Goal: Transaction & Acquisition: Book appointment/travel/reservation

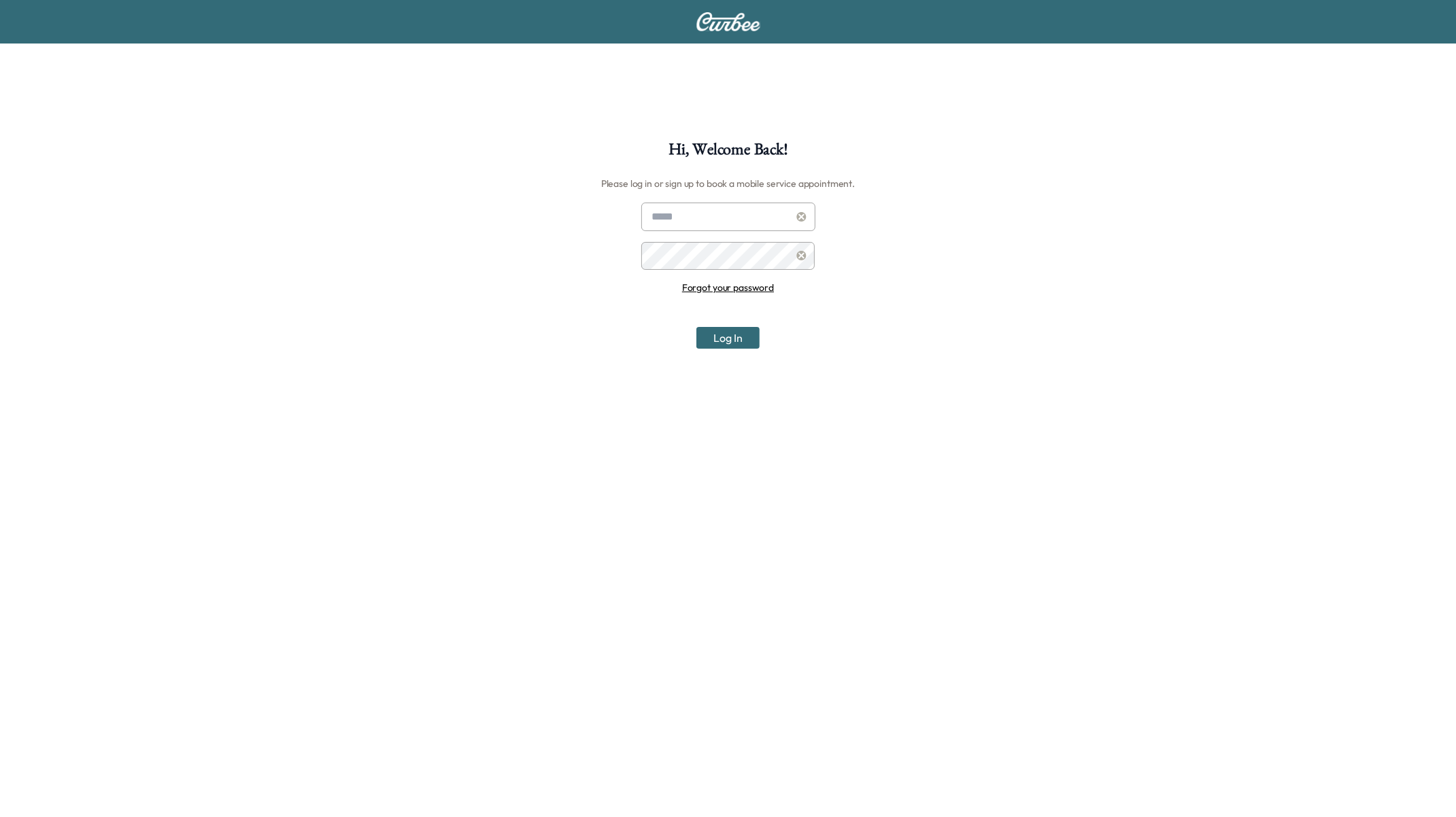
type input "**********"
click at [800, 216] on icon at bounding box center [801, 216] width 9 height 9
click at [689, 221] on input "text" at bounding box center [728, 216] width 174 height 28
click at [702, 625] on div "Hi, Welcome Back! Please log in or sign up to book a mobile service appointment…" at bounding box center [728, 550] width 1456 height 817
click at [720, 216] on input "text" at bounding box center [728, 216] width 174 height 28
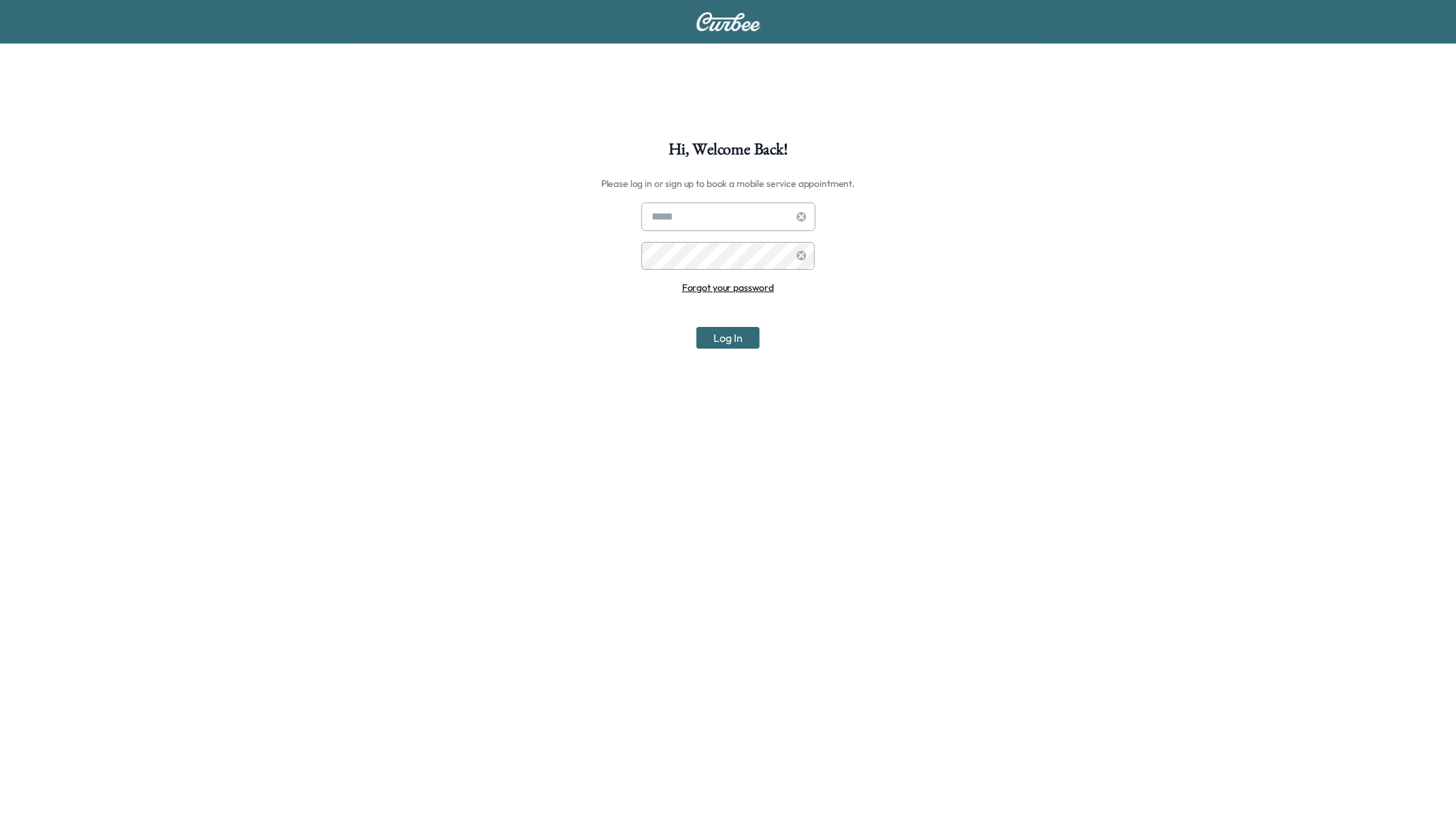
click at [720, 216] on input "text" at bounding box center [728, 216] width 174 height 28
type input "**********"
click at [726, 328] on button "Log In" at bounding box center [727, 337] width 63 height 22
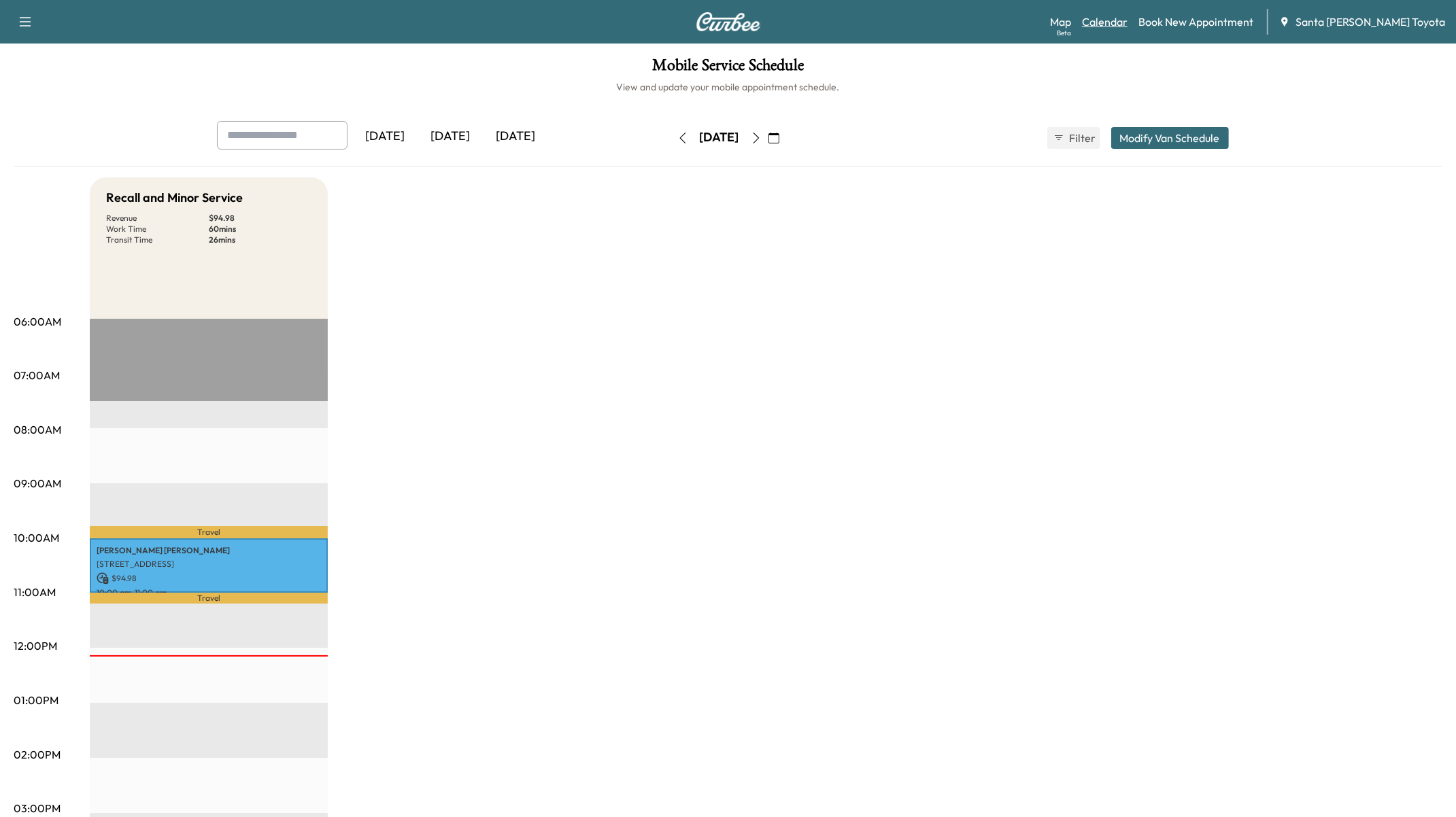
click at [1027, 20] on link "Calendar" at bounding box center [1105, 21] width 45 height 16
click at [1027, 28] on link "Book New Appointment" at bounding box center [1196, 21] width 115 height 16
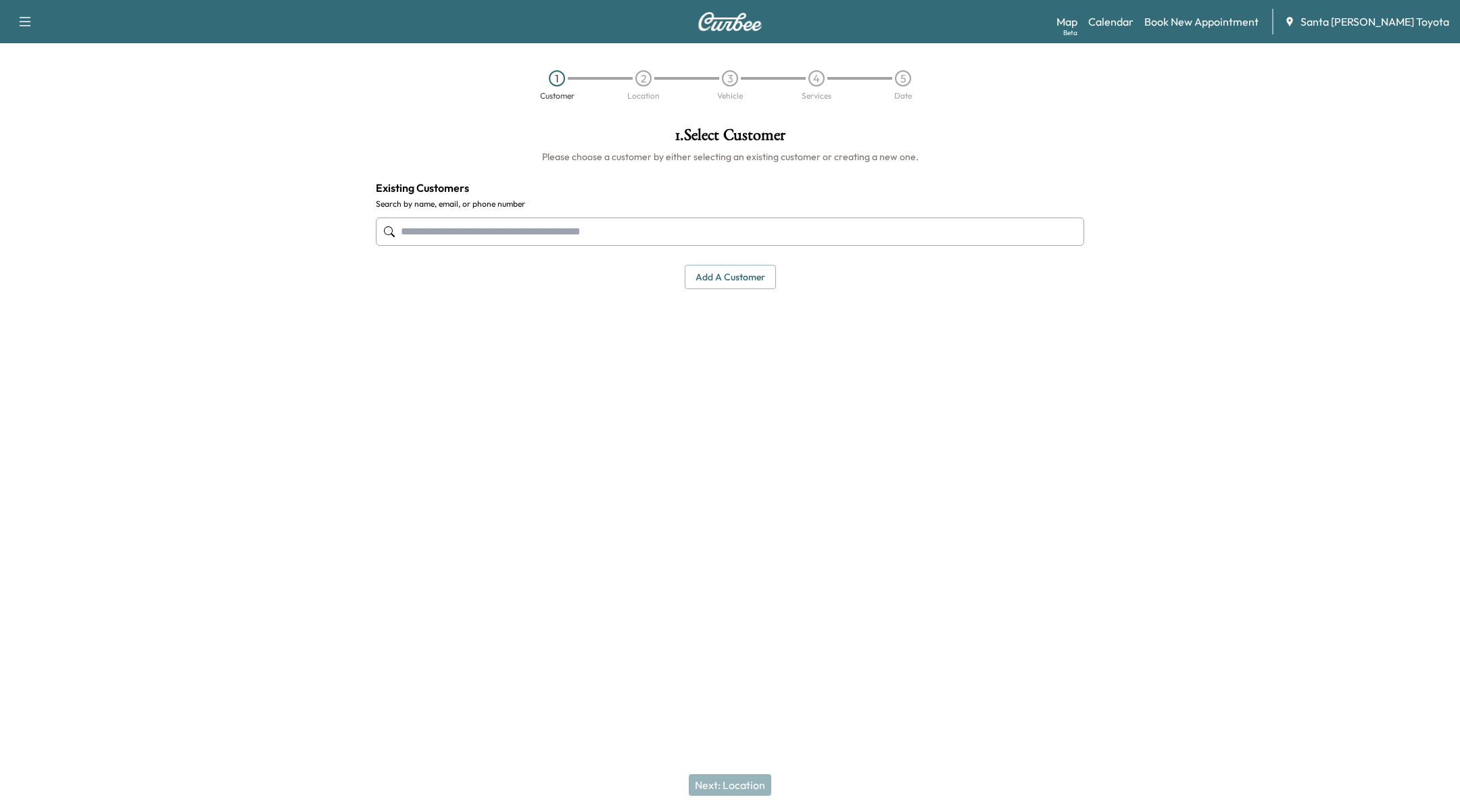
click at [446, 234] on input "text" at bounding box center [730, 232] width 708 height 28
click at [1021, 9] on div "Map Beta Calendar Book New Appointment Santa Margarita Toyota" at bounding box center [1253, 21] width 393 height 25
click at [1021, 18] on link "Calendar" at bounding box center [1111, 21] width 45 height 16
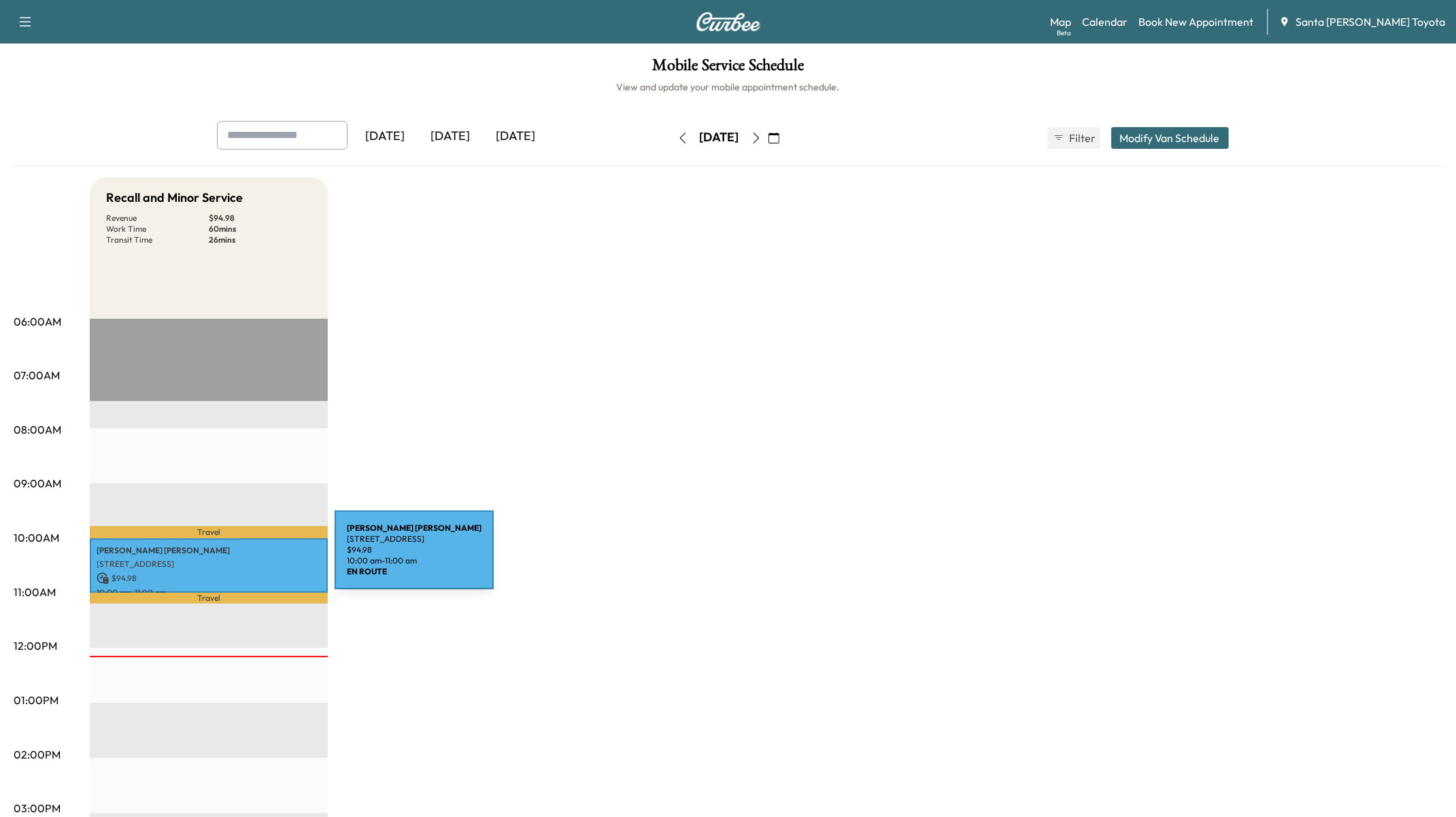
click at [232, 560] on p "3 Newbury Way, Mission Viejo, CA 92694, United States of America" at bounding box center [209, 565] width 224 height 11
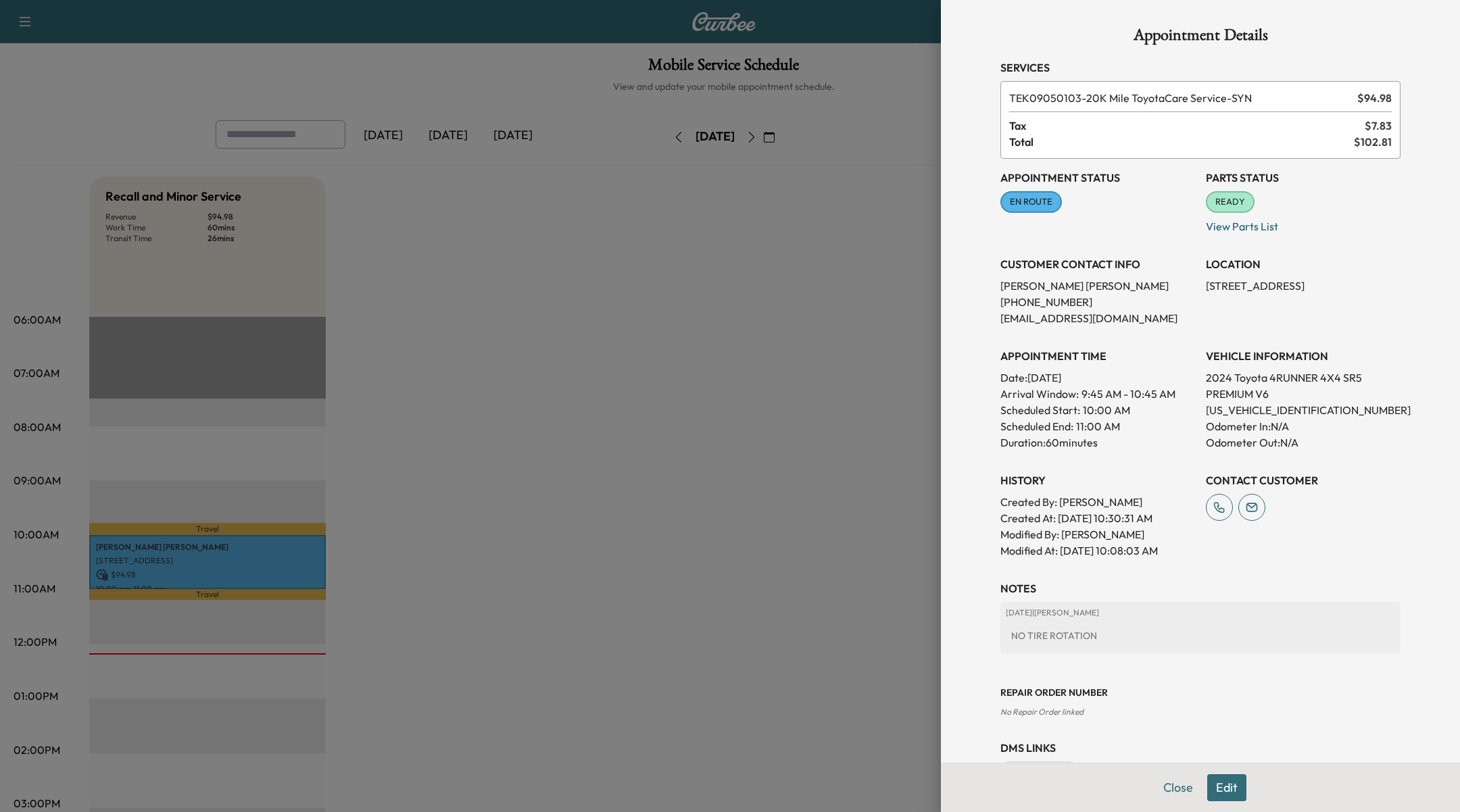
click at [1021, 98] on span "TEK09050103 - 20K Mile ToyotaCare Service-SYN" at bounding box center [1180, 97] width 343 height 16
drag, startPoint x: 1045, startPoint y: 97, endPoint x: 985, endPoint y: 99, distance: 60.0
click at [985, 99] on div "Appointment Details Services TEK09050103 - 20K Mile ToyotaCare Service-SYN $ 94…" at bounding box center [1200, 403] width 432 height 807
drag, startPoint x: 1195, startPoint y: 287, endPoint x: 1365, endPoint y: 291, distance: 170.0
click at [1021, 292] on p "3 Newbury Way, Mission Viejo, CA 92694, United States of America" at bounding box center [1303, 285] width 195 height 16
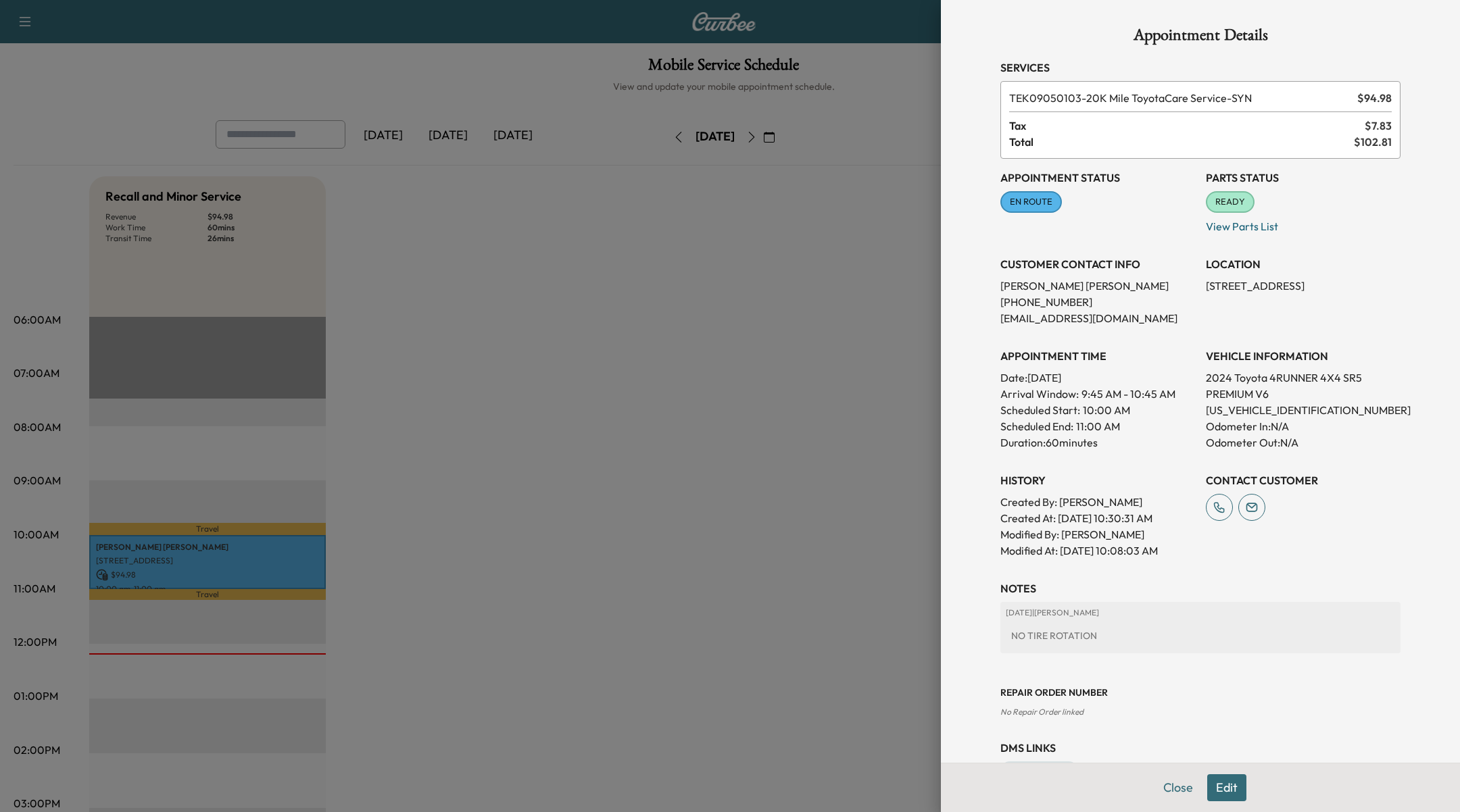
click at [1021, 293] on p "3 Newbury Way, Mission Viejo, CA 92694, United States of America" at bounding box center [1303, 285] width 195 height 16
drag, startPoint x: 1193, startPoint y: 285, endPoint x: 1222, endPoint y: 303, distance: 34.1
click at [1021, 294] on p "3 Newbury Way, Mission Viejo, CA 92694, United States of America" at bounding box center [1303, 285] width 195 height 16
copy p "3 Newbury Way, Mission Viejo, CA 92694"
drag, startPoint x: 536, startPoint y: 235, endPoint x: 699, endPoint y: 188, distance: 169.6
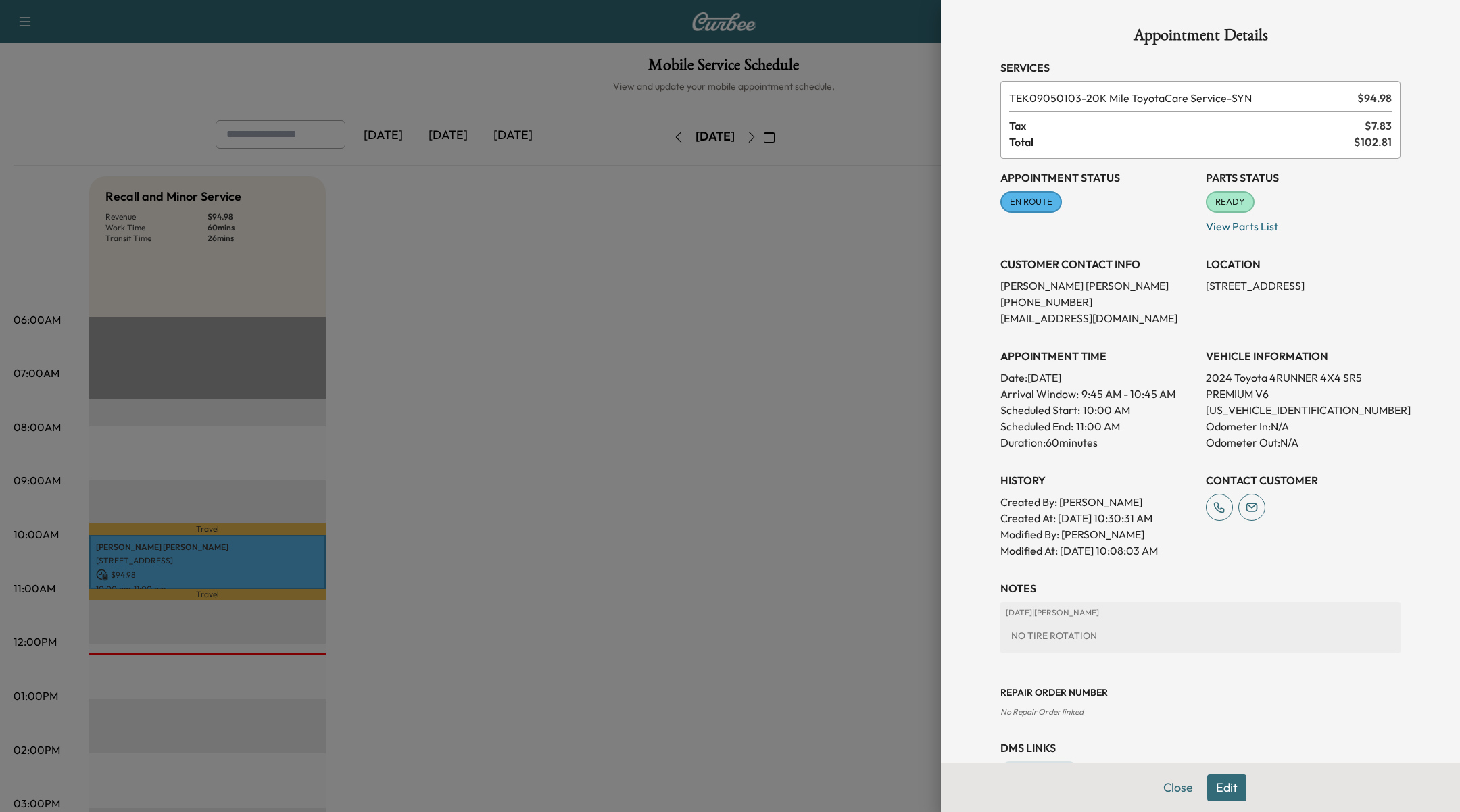
click at [537, 235] on div at bounding box center [730, 406] width 1460 height 812
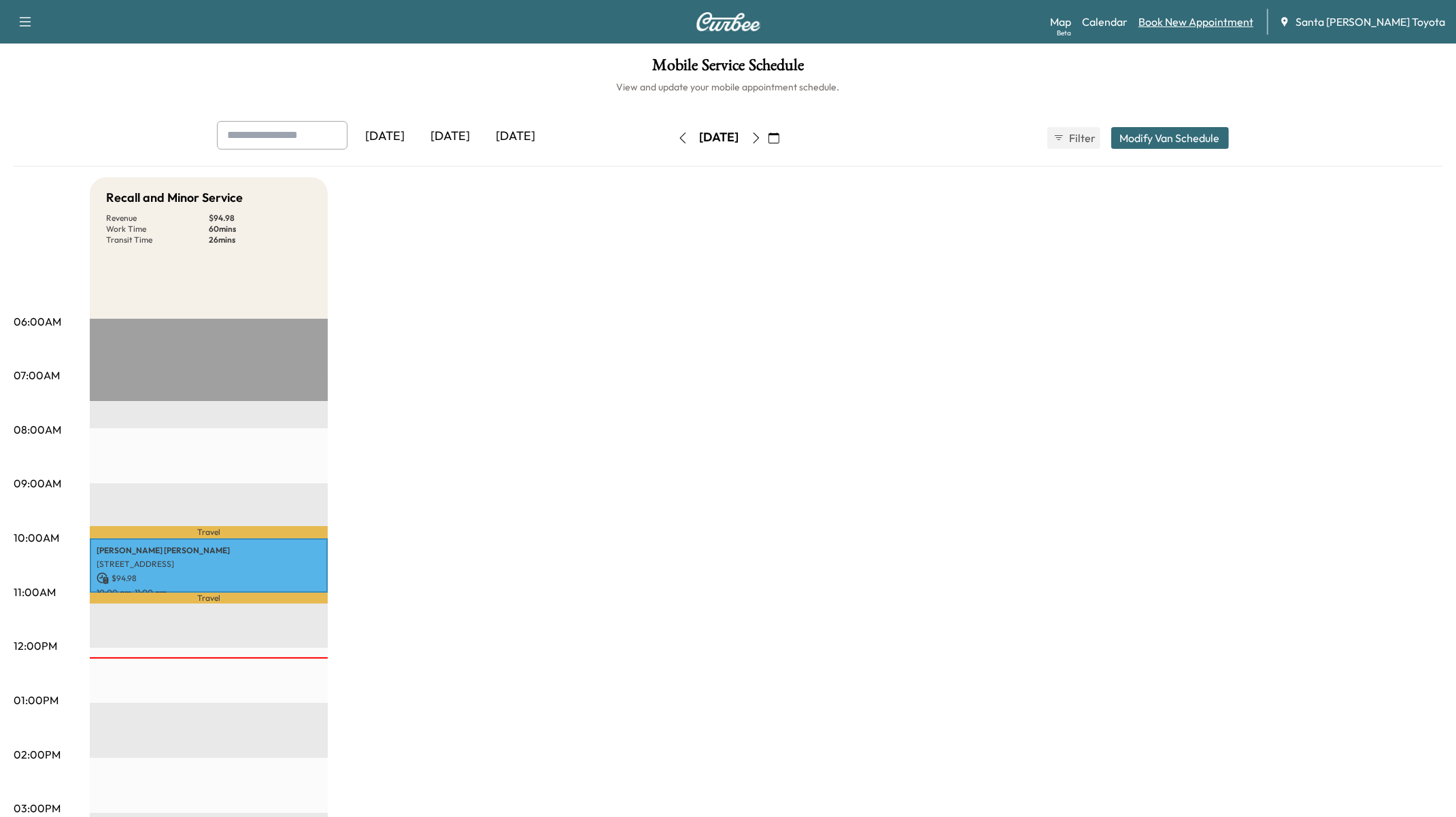
click at [1027, 18] on link "Book New Appointment" at bounding box center [1196, 21] width 115 height 16
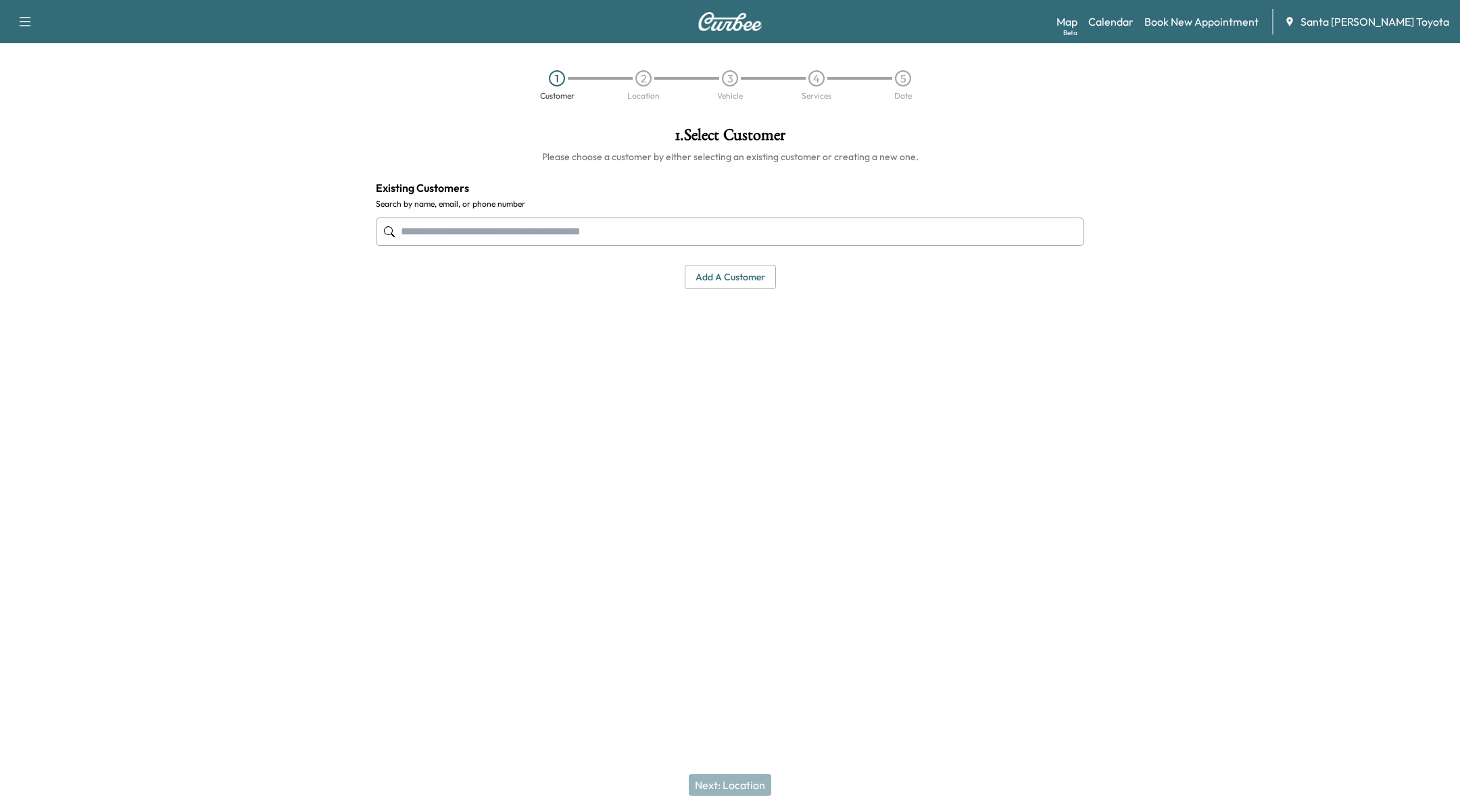
click at [509, 241] on input "text" at bounding box center [730, 232] width 708 height 28
type input "*"
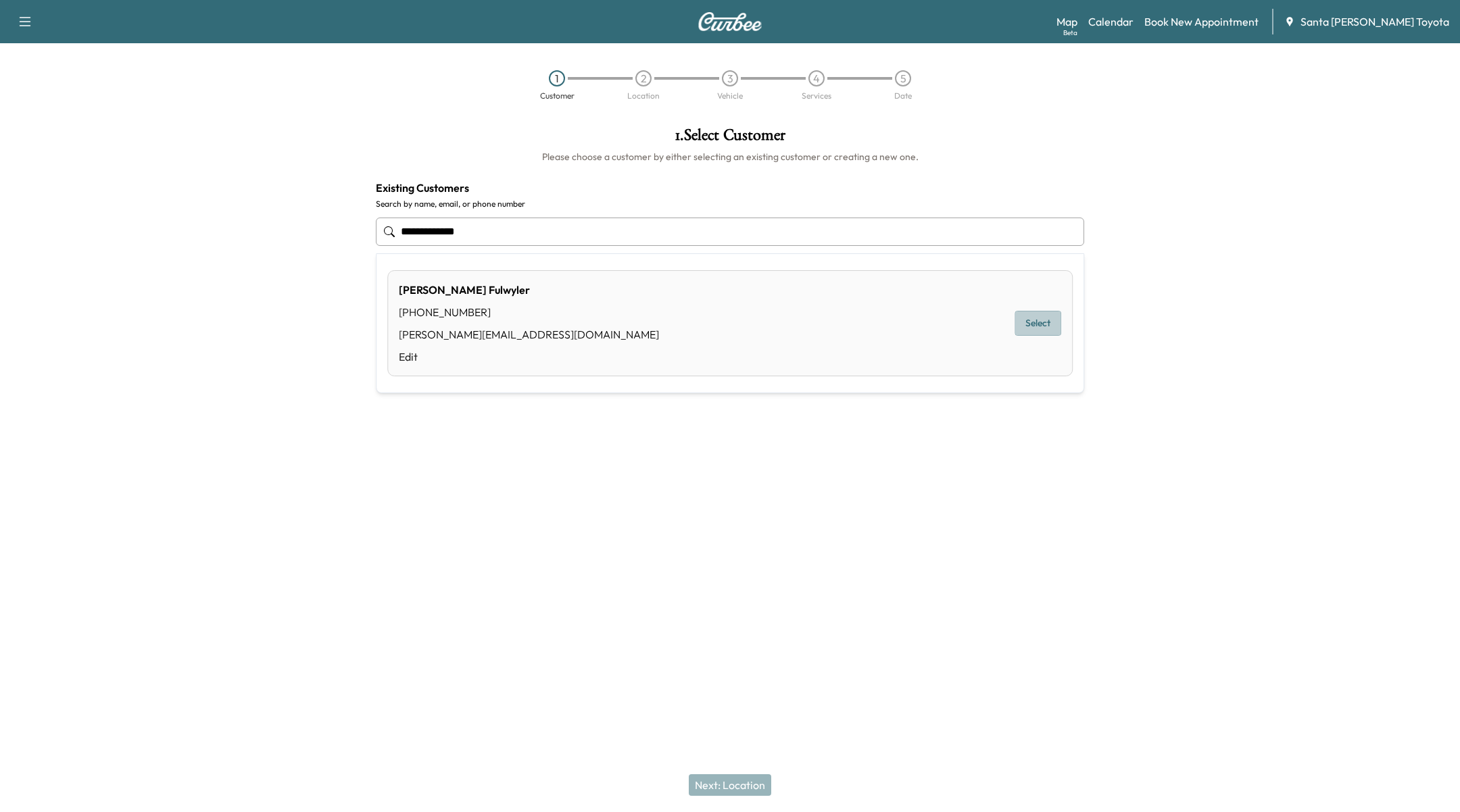
click at [1021, 320] on button "Select" at bounding box center [1038, 323] width 47 height 25
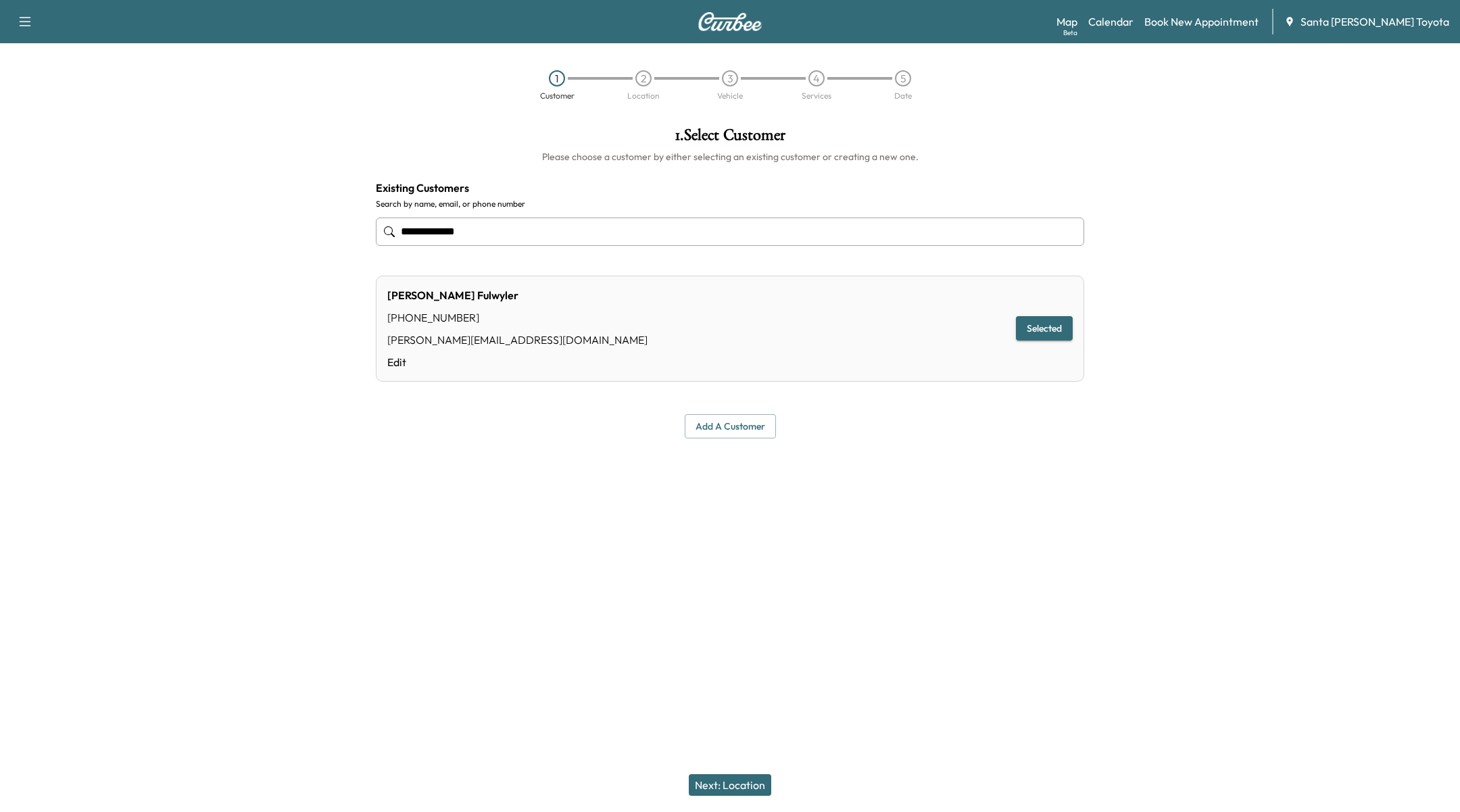
type input "**********"
click at [743, 785] on button "Next: Location" at bounding box center [730, 785] width 82 height 22
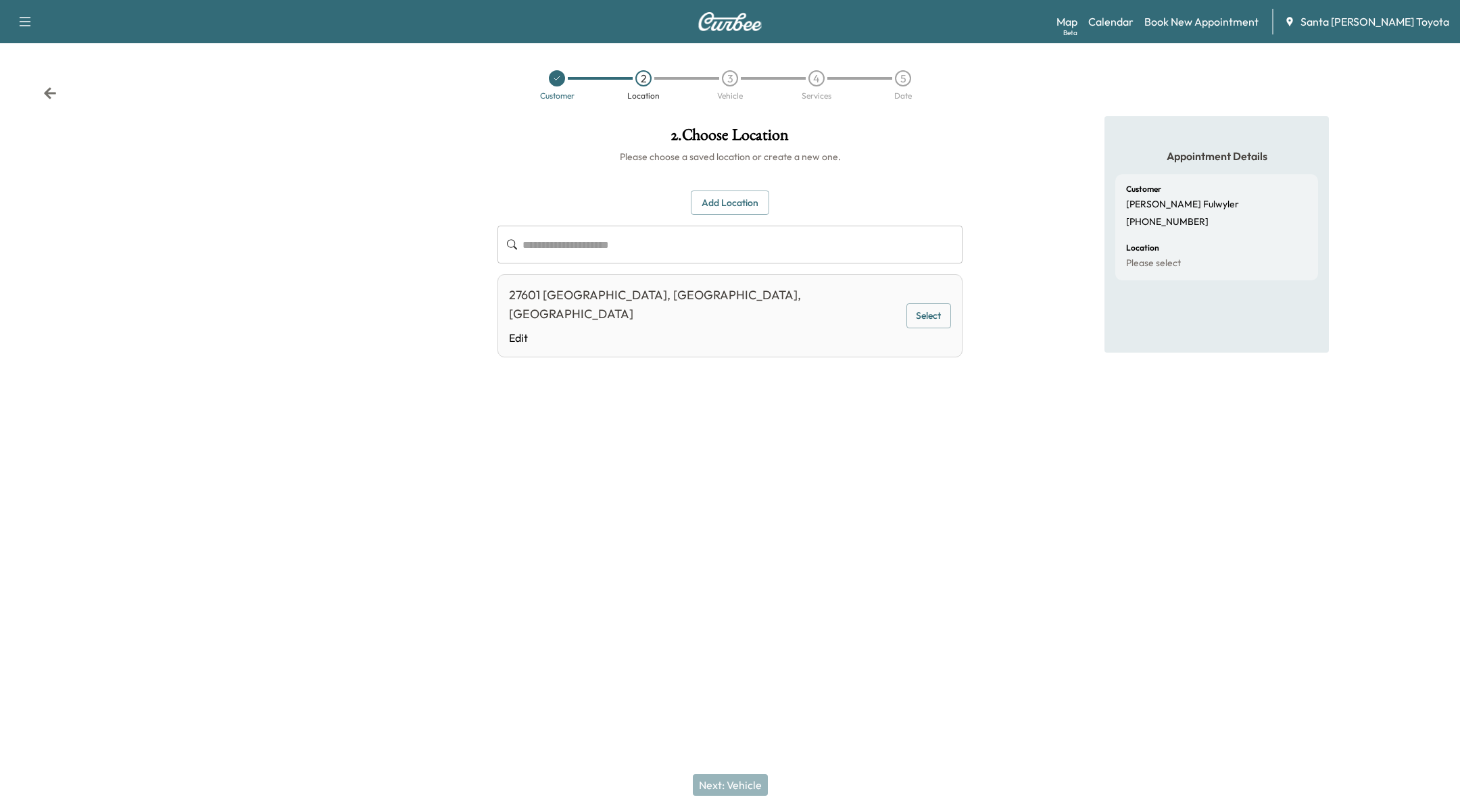
click at [724, 208] on button "Add Location" at bounding box center [730, 203] width 79 height 25
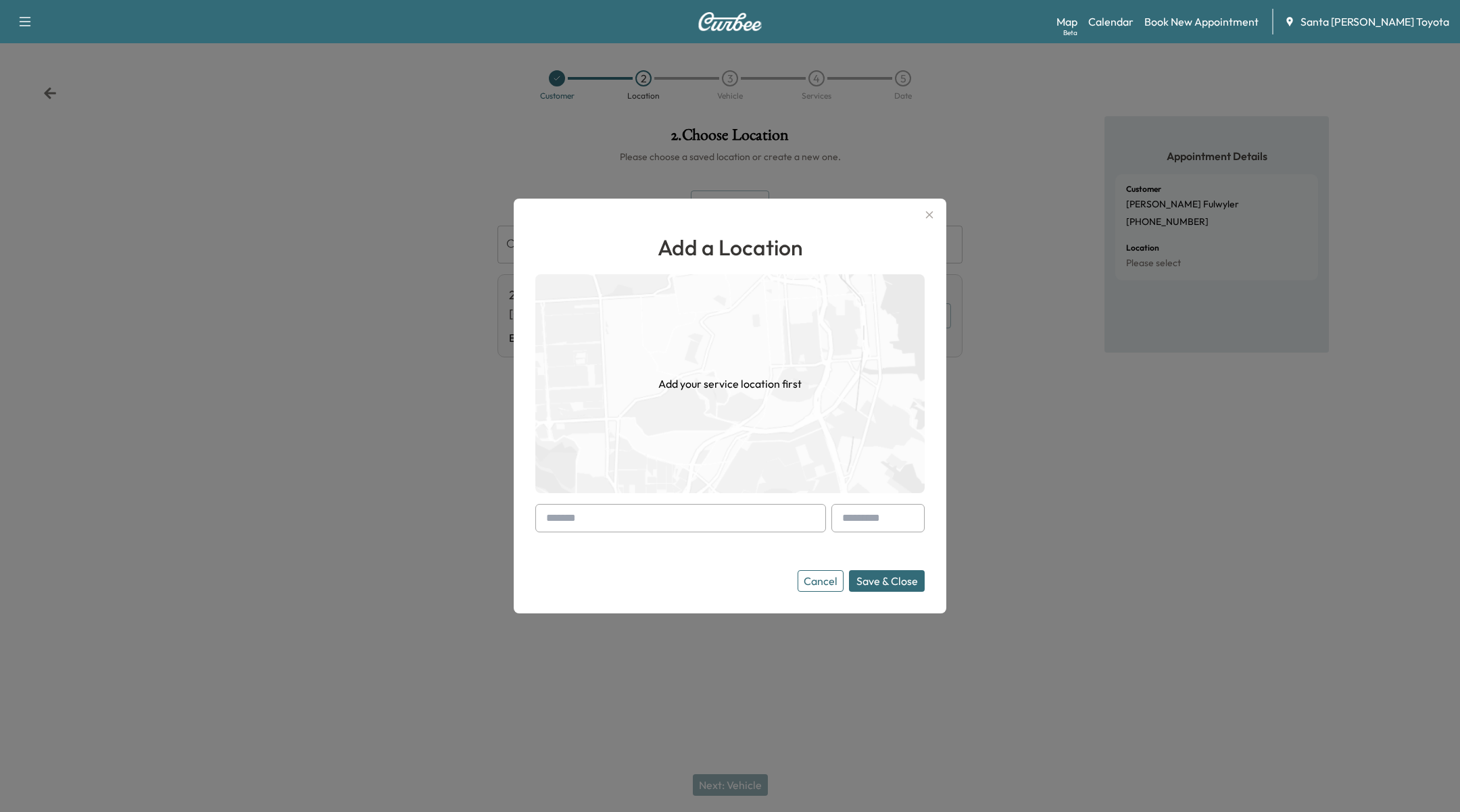
click at [708, 521] on input "text" at bounding box center [680, 518] width 291 height 28
paste input "**********"
click at [726, 548] on li "3 Newbury Way, Mission Viejo, CA 92694, USA" at bounding box center [680, 546] width 289 height 27
type input "**********"
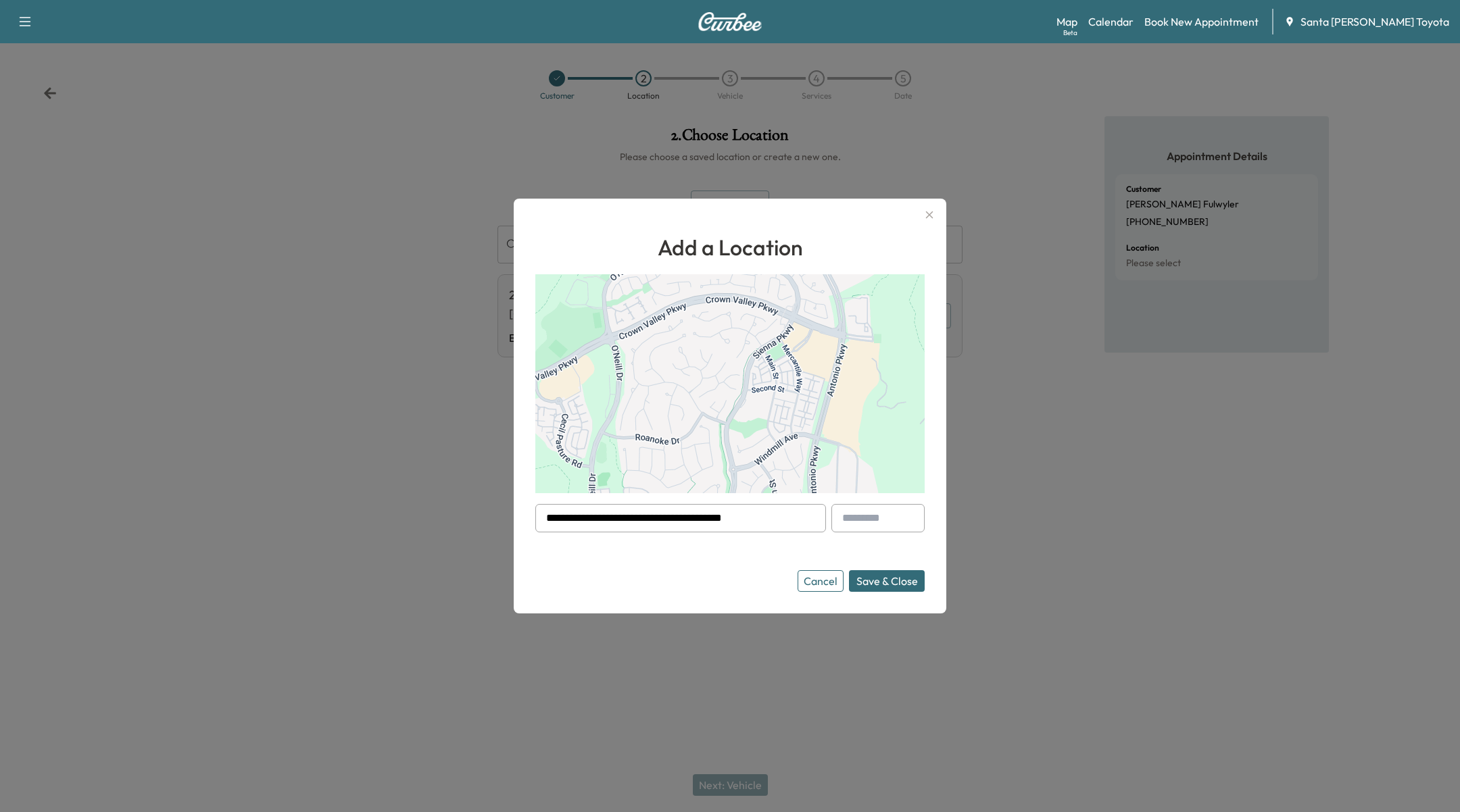
click at [900, 585] on button "Save & Close" at bounding box center [886, 580] width 76 height 22
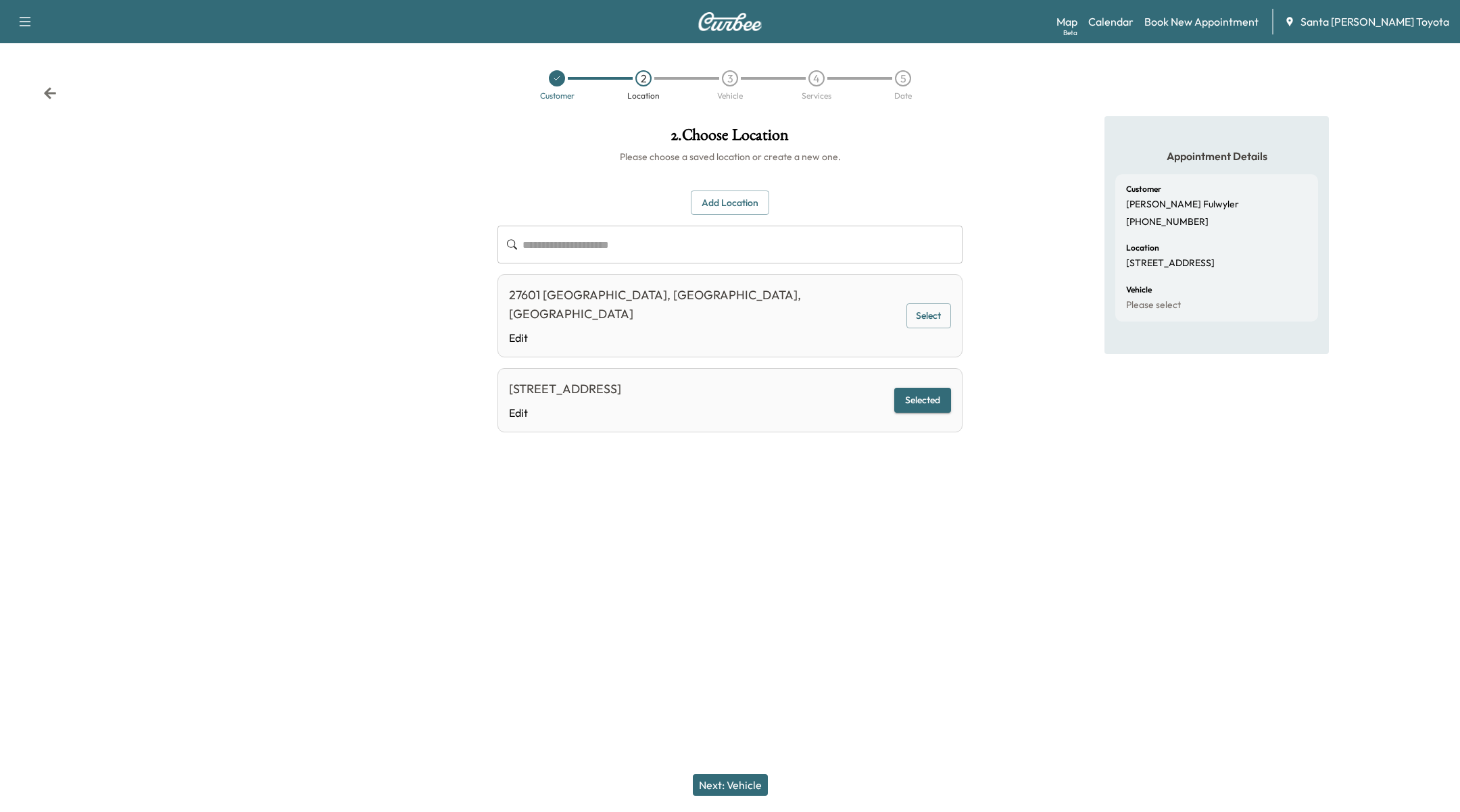
click at [739, 792] on button "Next: Vehicle" at bounding box center [730, 785] width 75 height 22
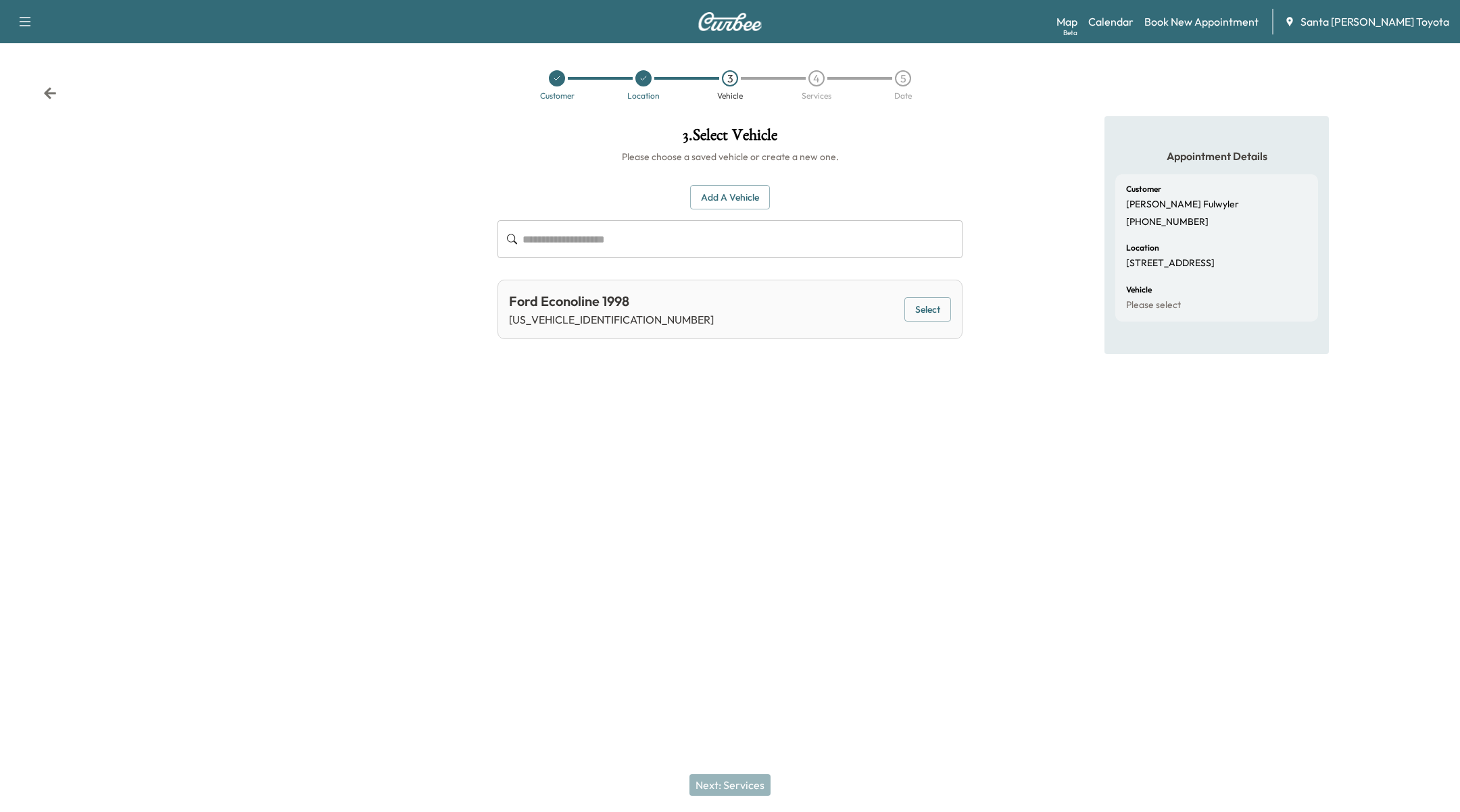
click at [939, 311] on button "Select" at bounding box center [927, 310] width 47 height 25
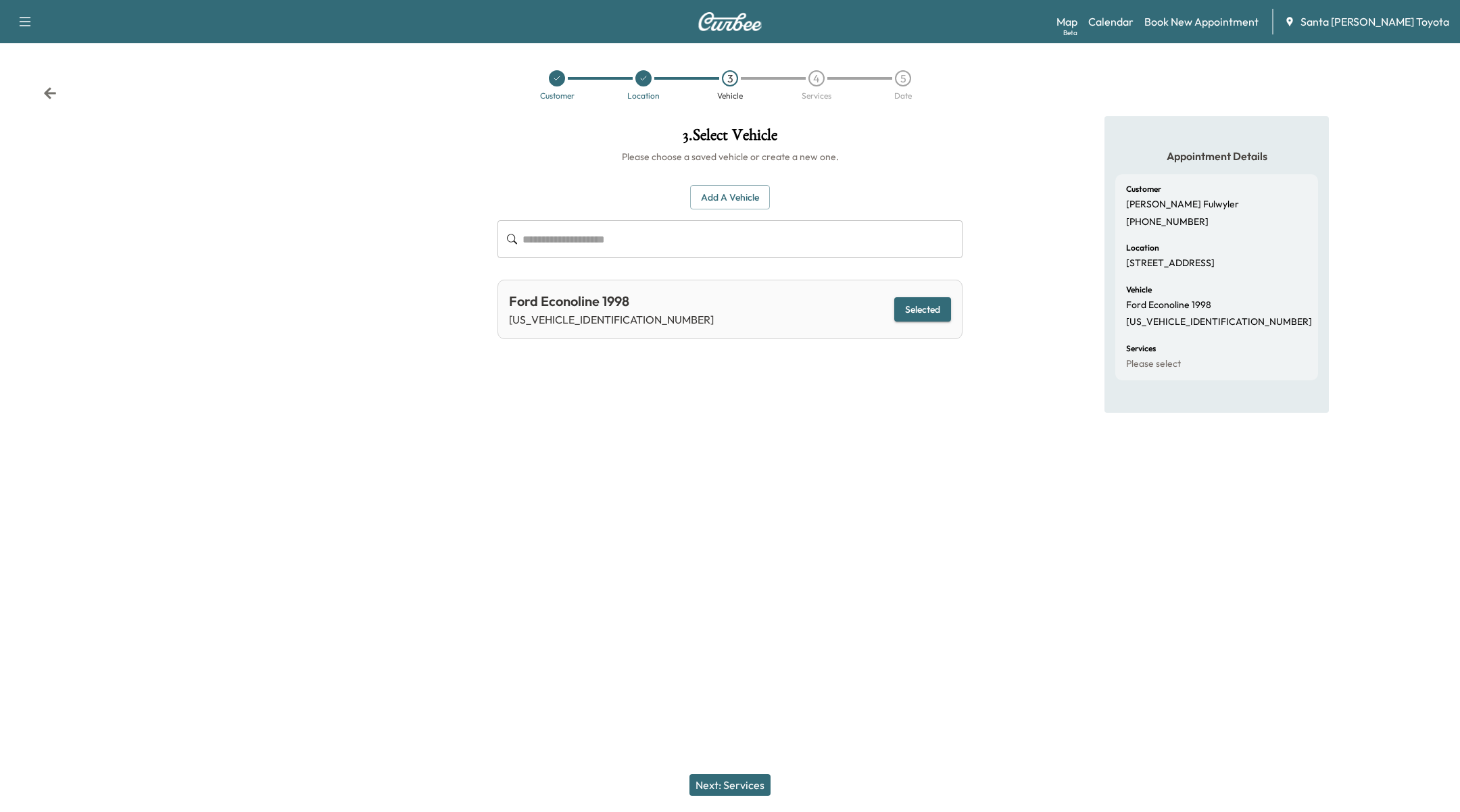
click at [717, 784] on button "Next: Services" at bounding box center [730, 785] width 81 height 22
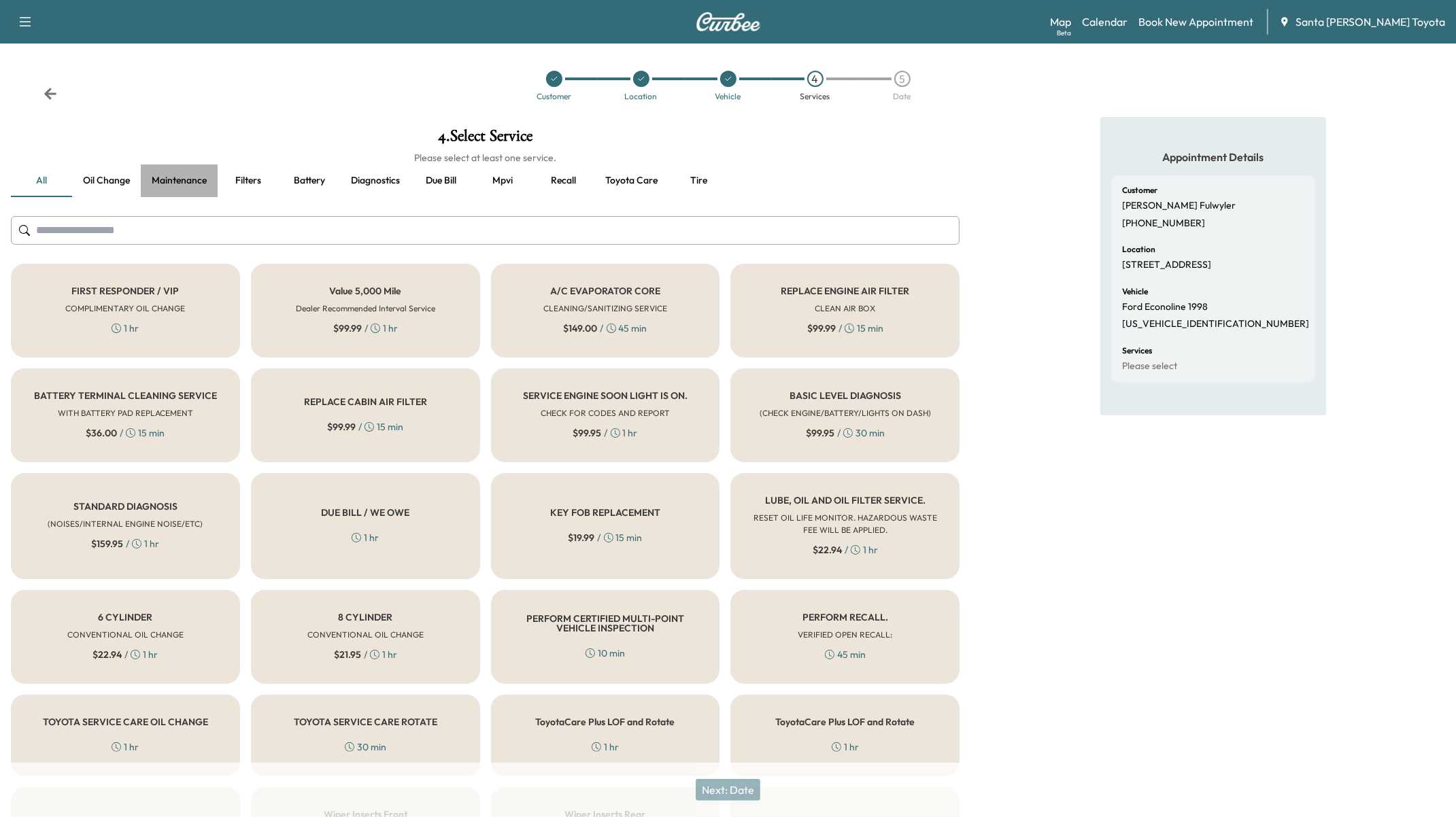
click at [175, 180] on button "Maintenance" at bounding box center [179, 181] width 77 height 33
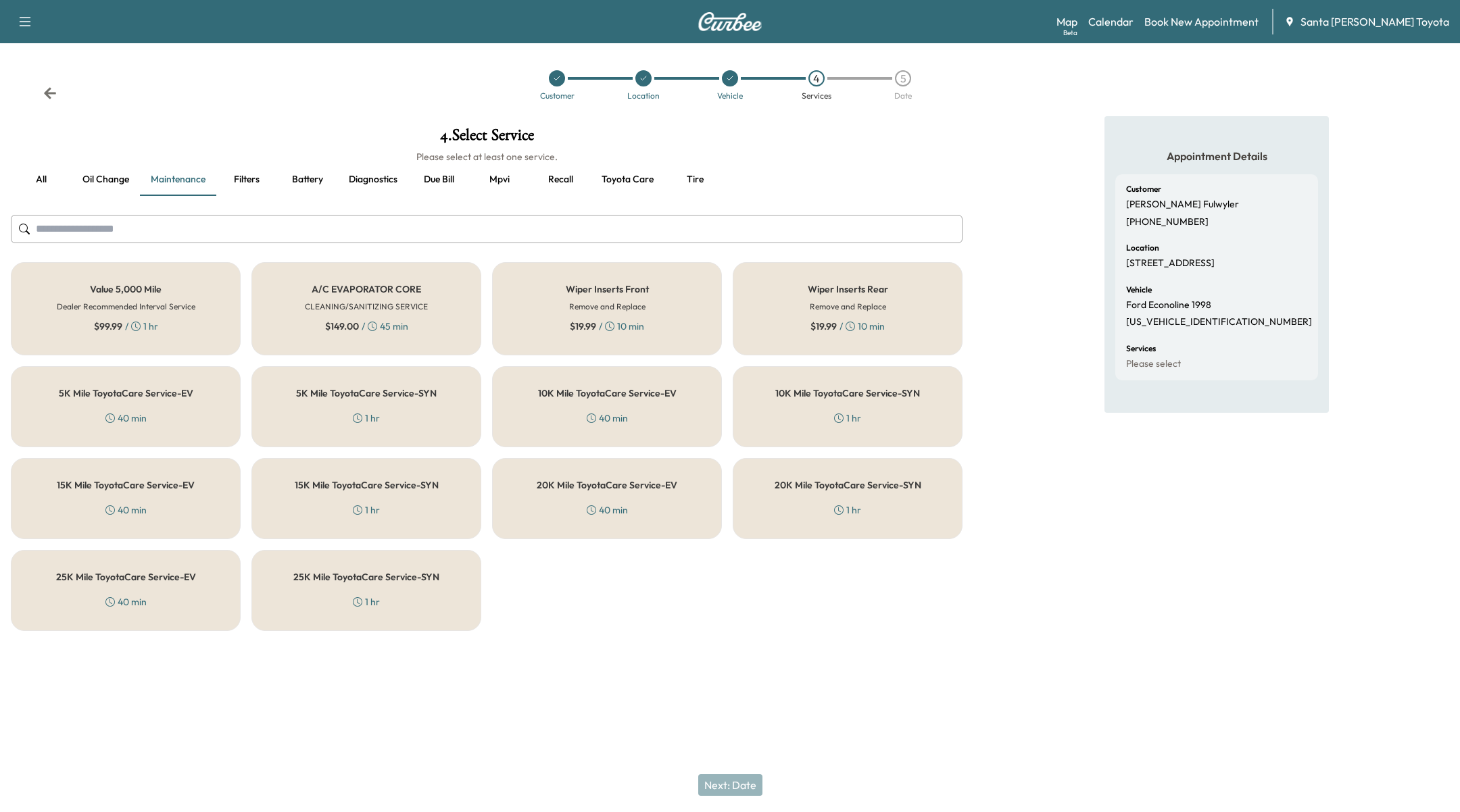
click at [674, 480] on h5 "20K Mile ToyotaCare Service-EV" at bounding box center [606, 485] width 140 height 9
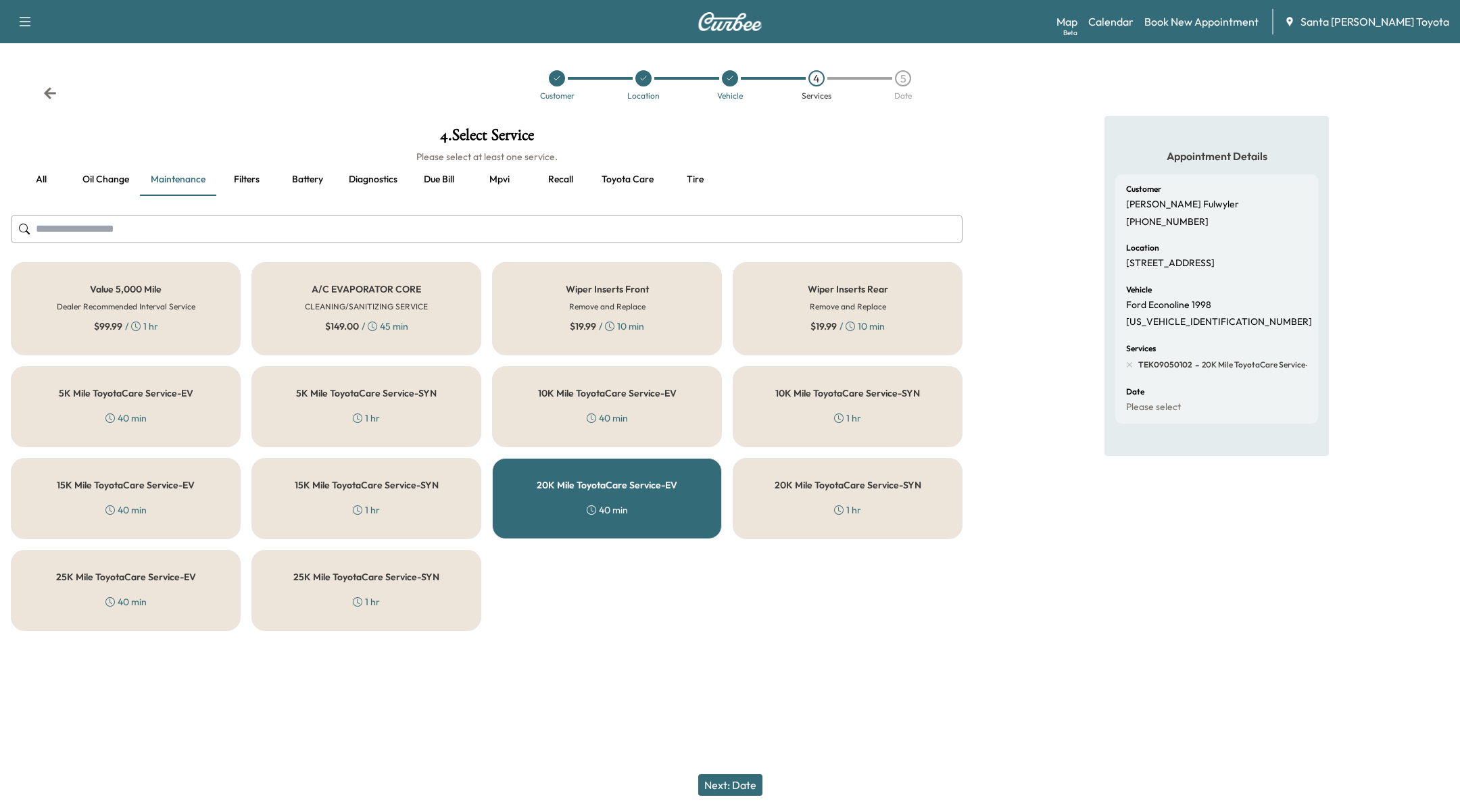
click at [651, 489] on div "20K Mile ToyotaCare Service-EV 40 min" at bounding box center [607, 499] width 230 height 81
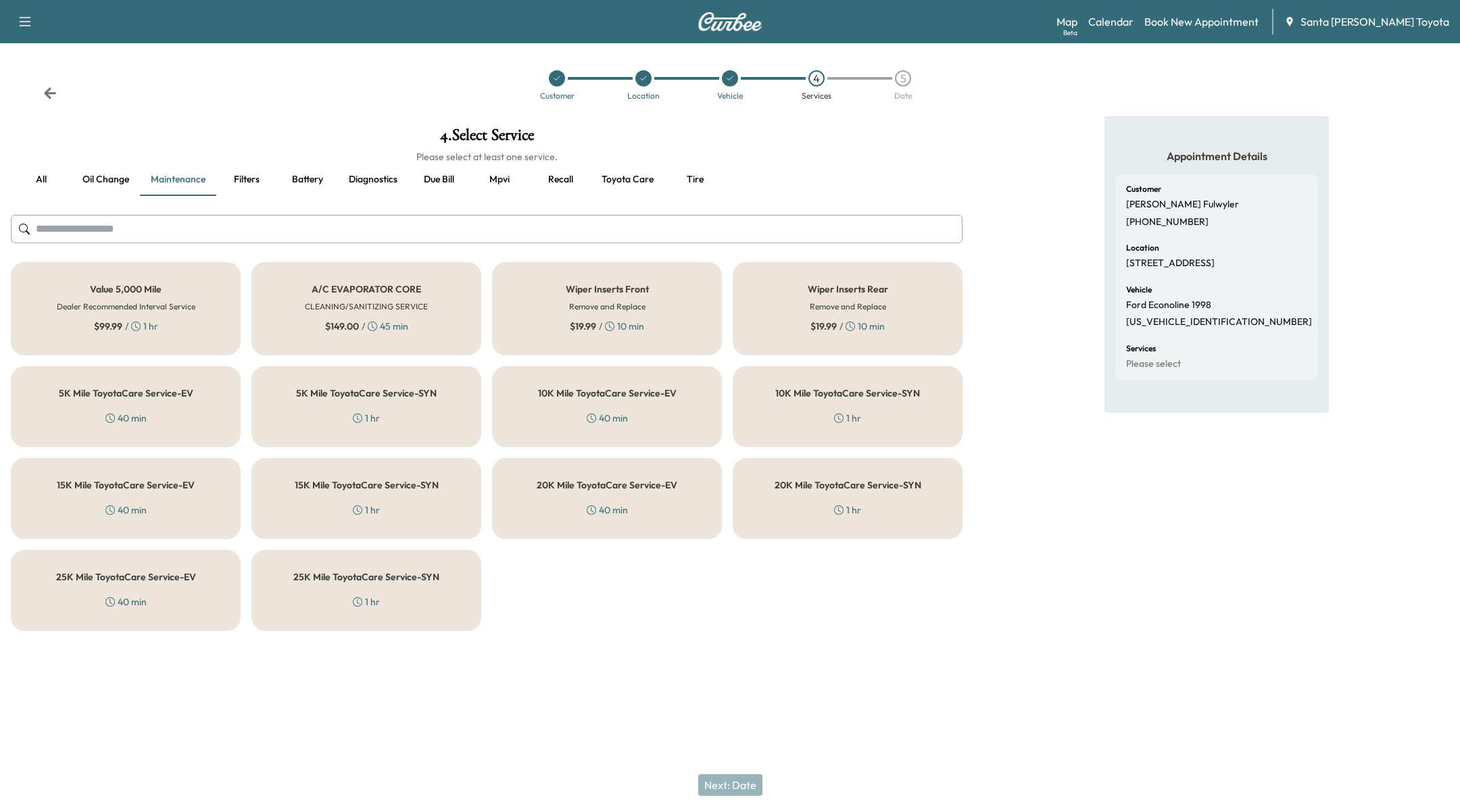
click at [825, 490] on div "20K Mile ToyotaCare Service-SYN 1 hr" at bounding box center [848, 499] width 230 height 81
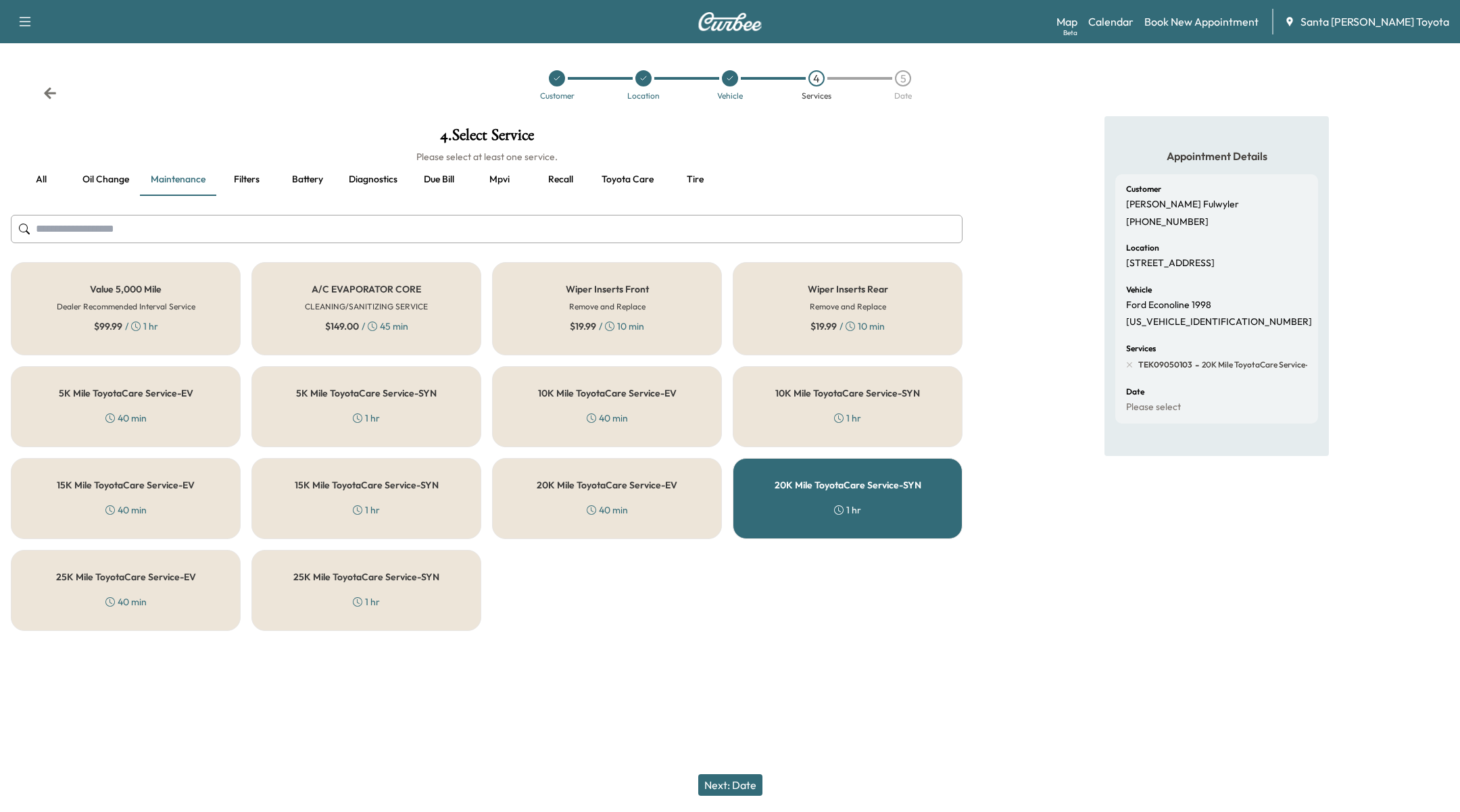
click at [752, 787] on button "Next: Date" at bounding box center [730, 785] width 65 height 22
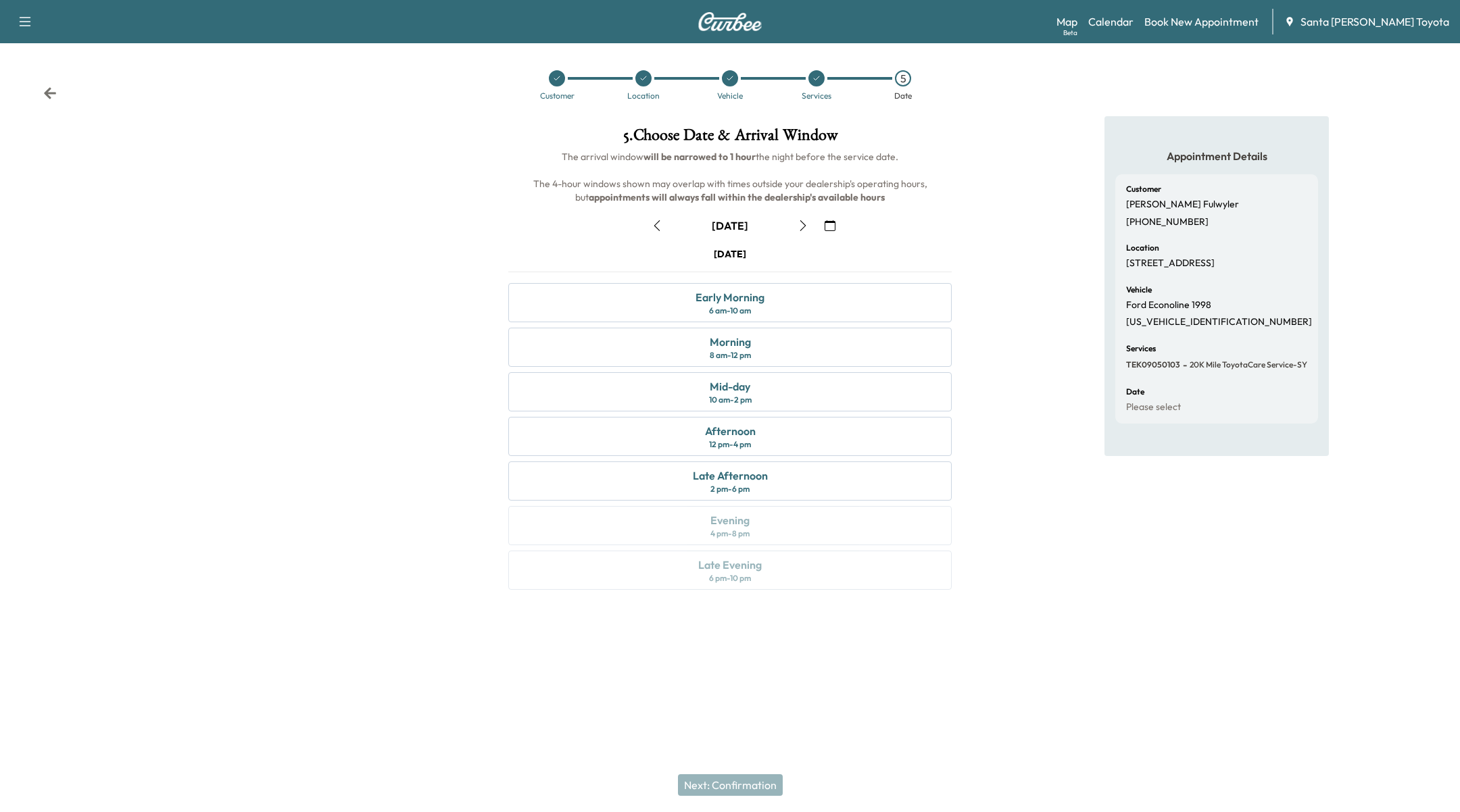
click at [833, 223] on icon "button" at bounding box center [830, 225] width 11 height 11
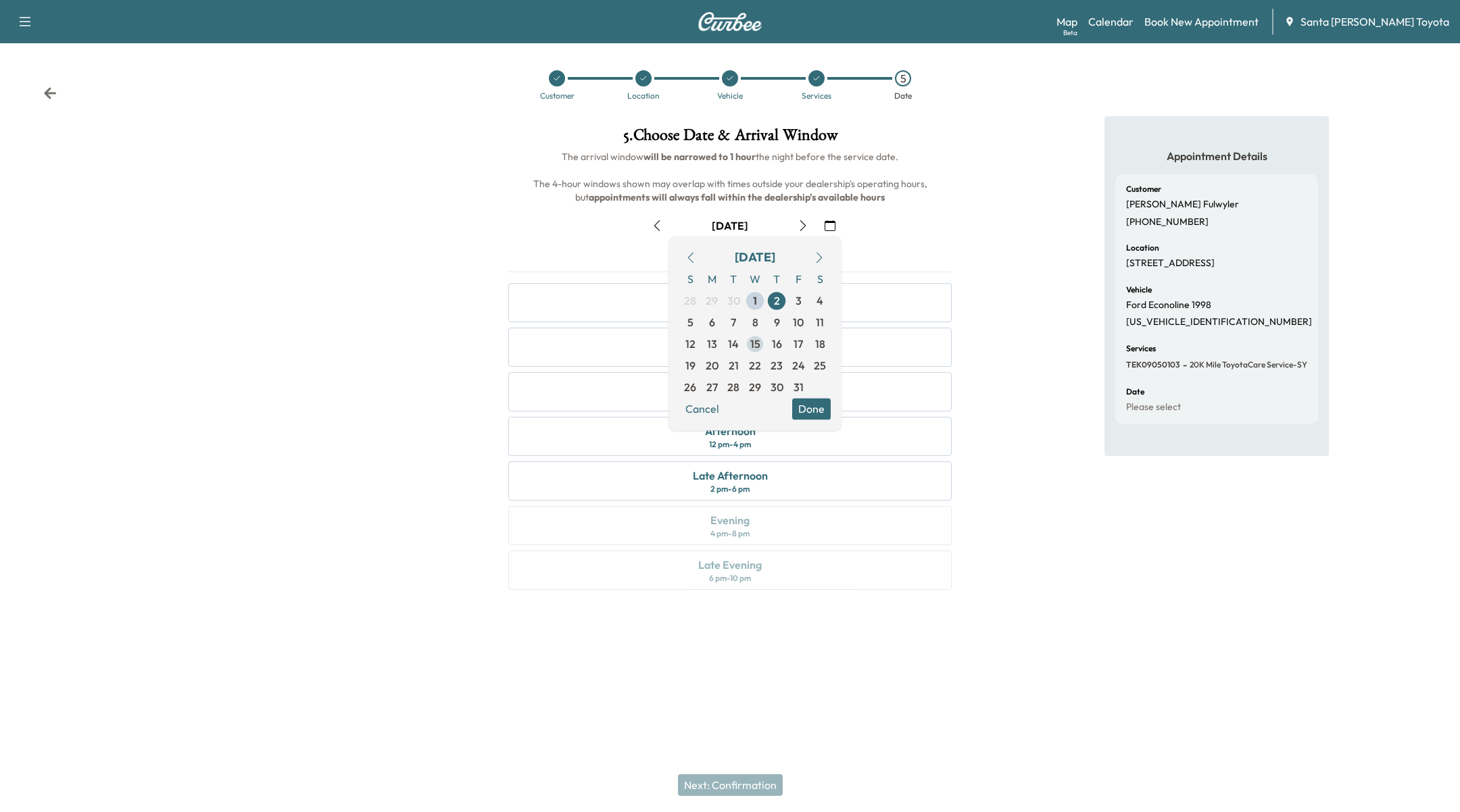
click at [761, 341] on span "15" at bounding box center [754, 343] width 22 height 22
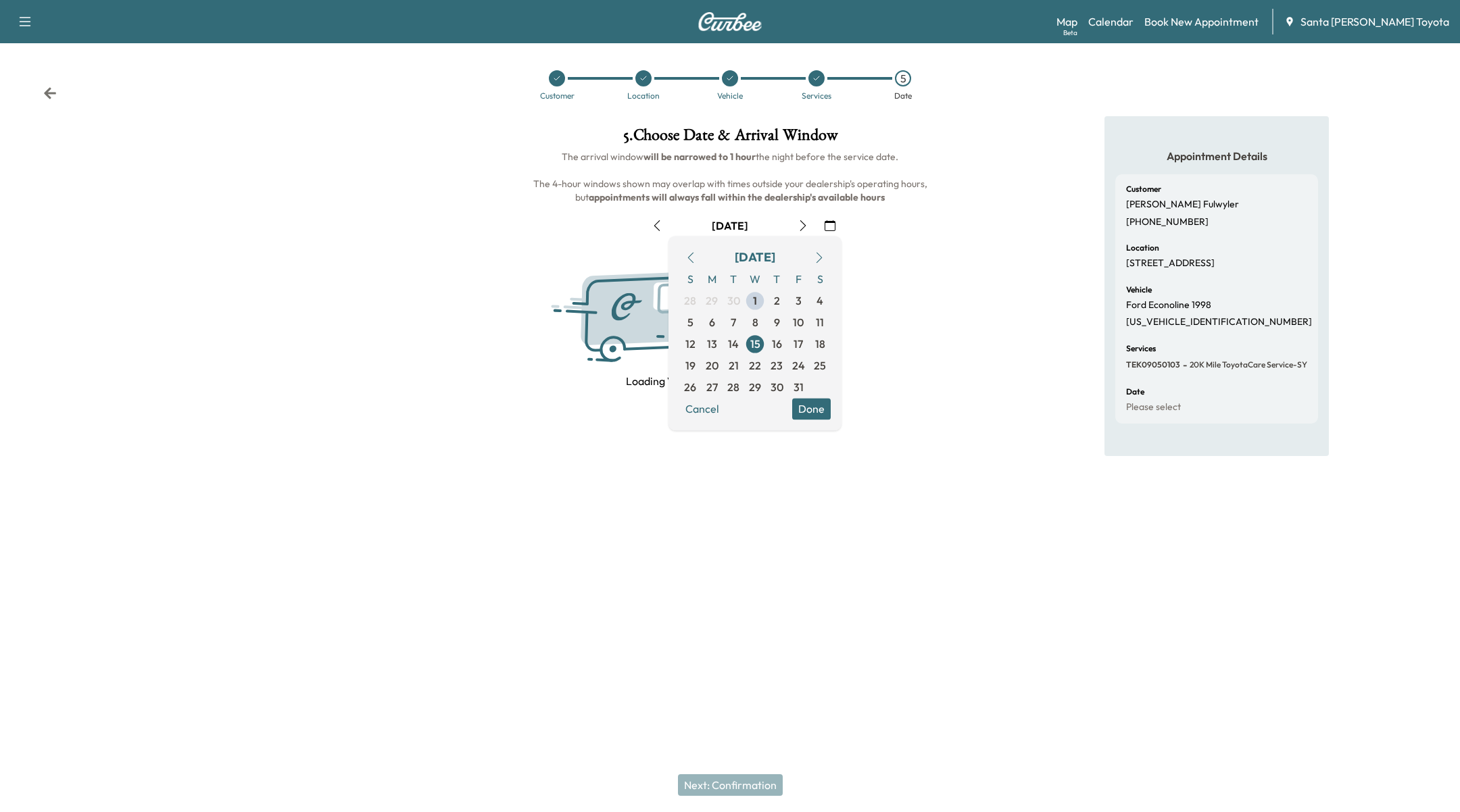
click at [808, 405] on button "Done" at bounding box center [810, 408] width 38 height 22
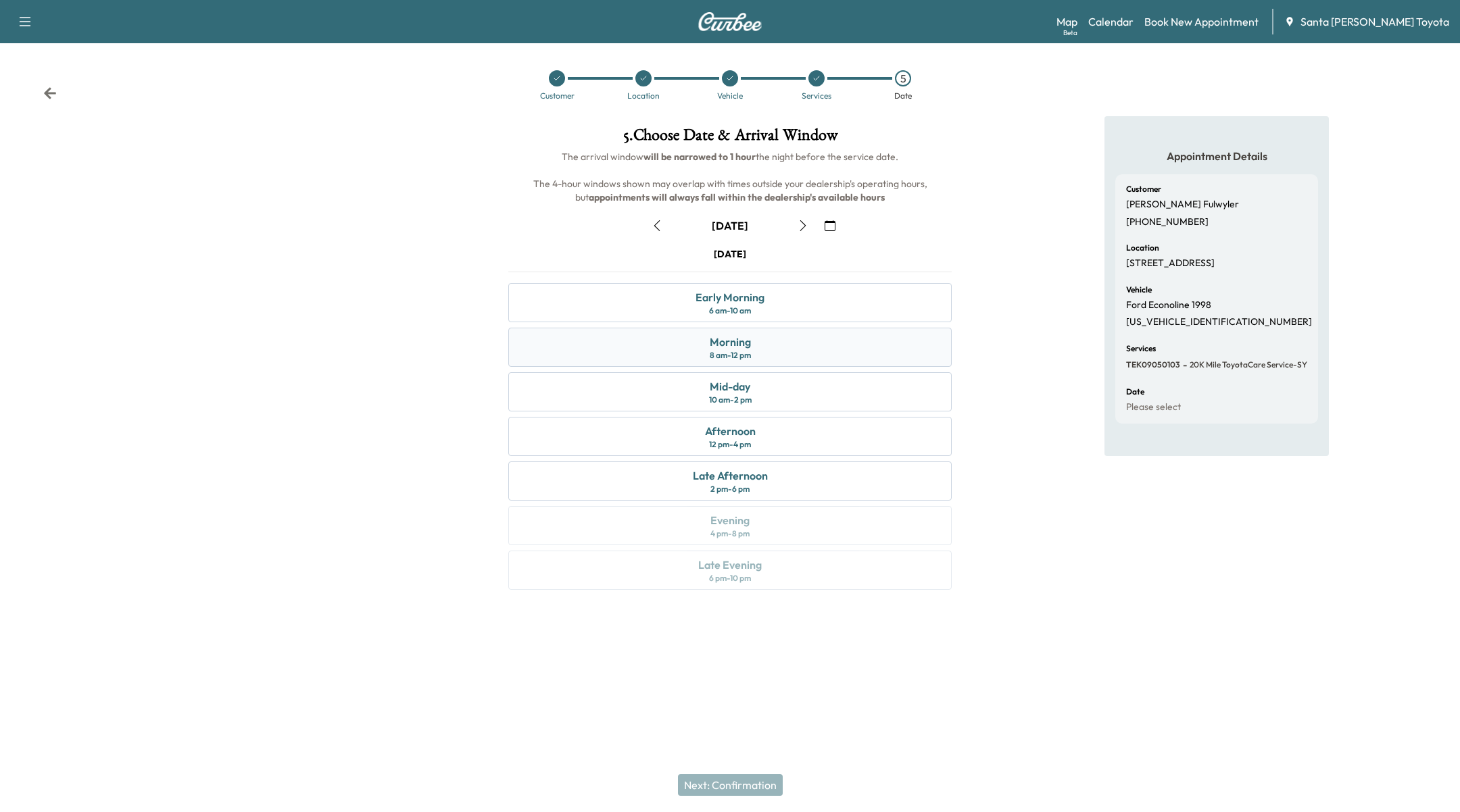
click at [730, 352] on div "8 am - 12 pm" at bounding box center [730, 355] width 41 height 11
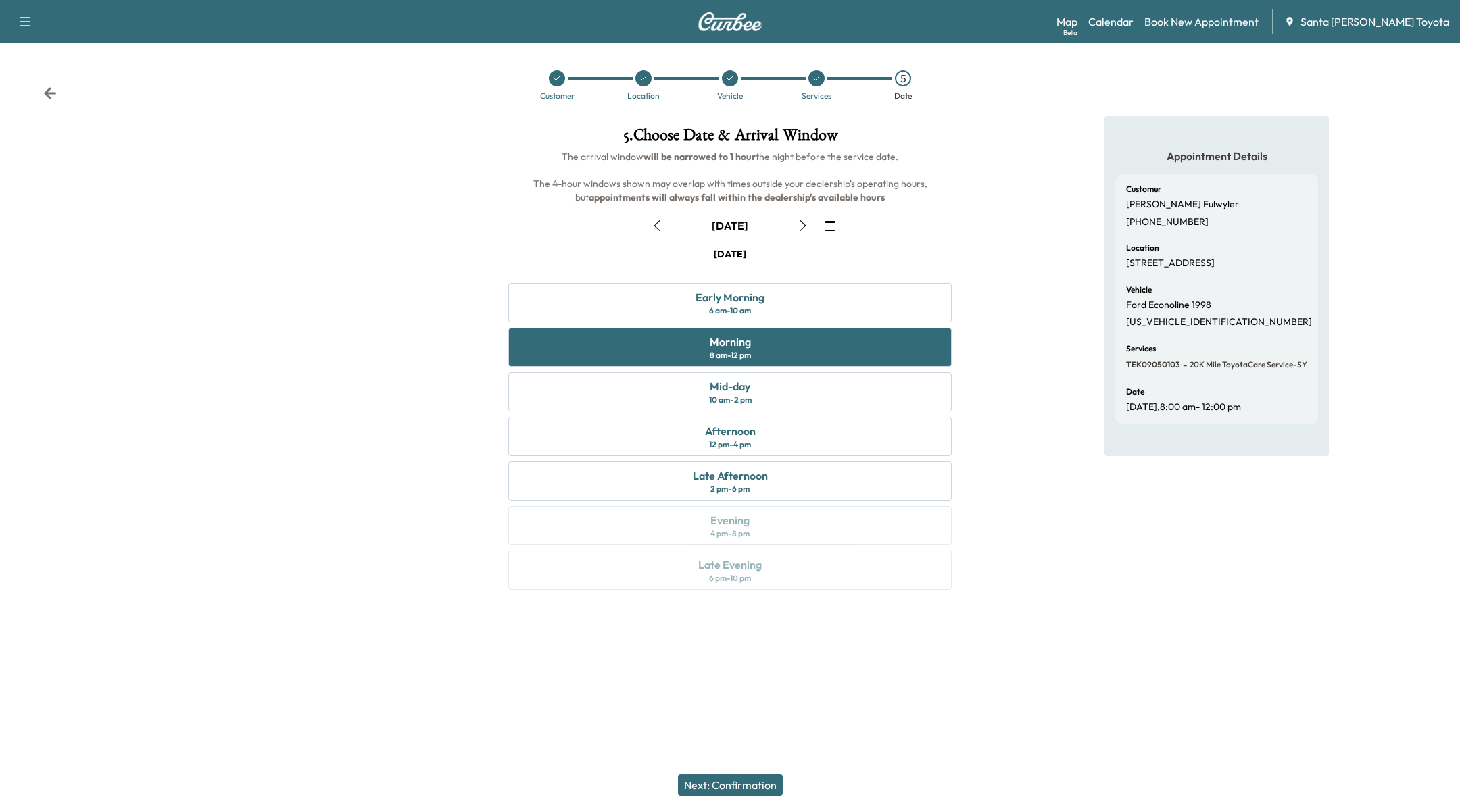
click at [744, 783] on button "Next: Confirmation" at bounding box center [730, 785] width 105 height 22
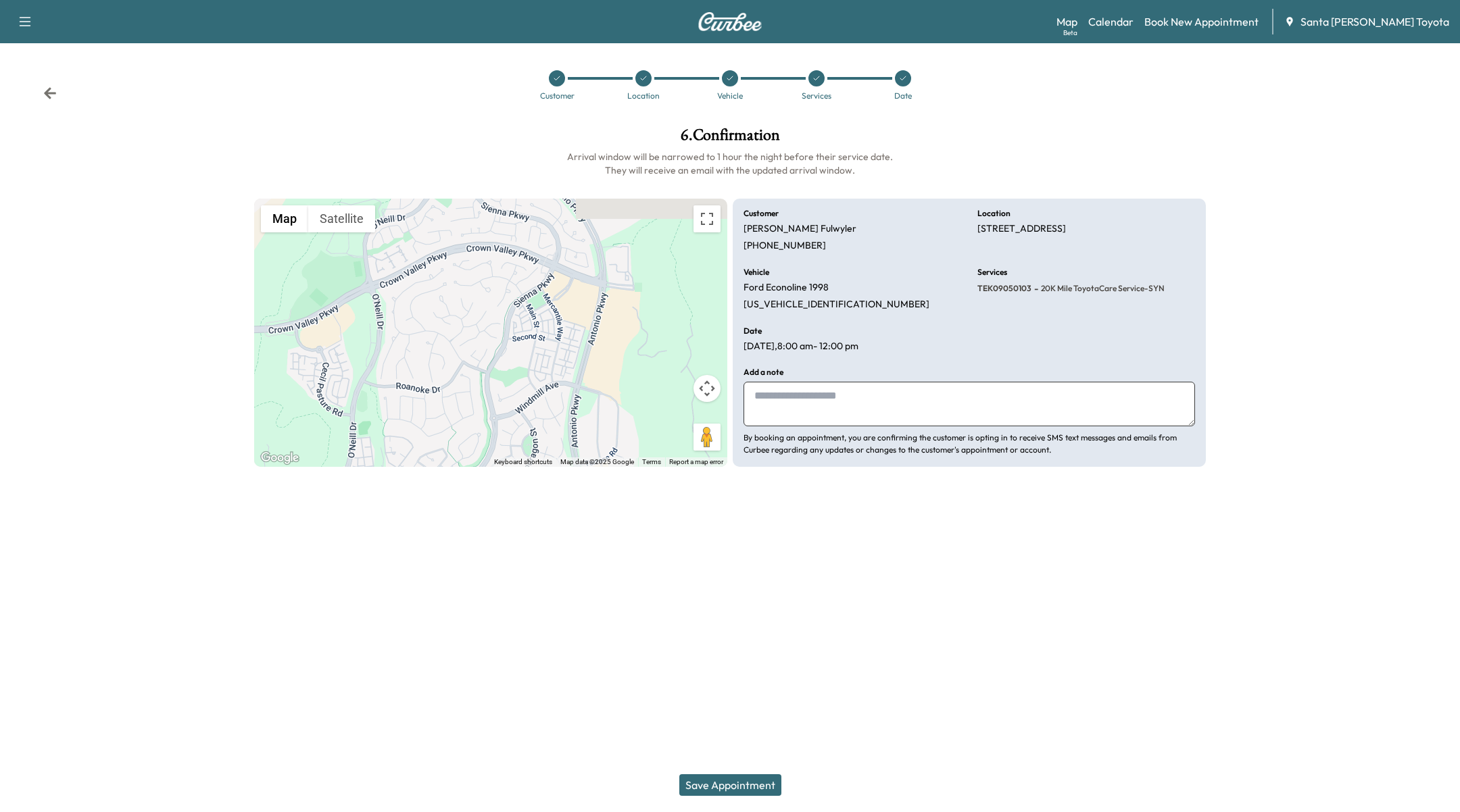
click at [744, 782] on button "Save Appointment" at bounding box center [730, 785] width 102 height 22
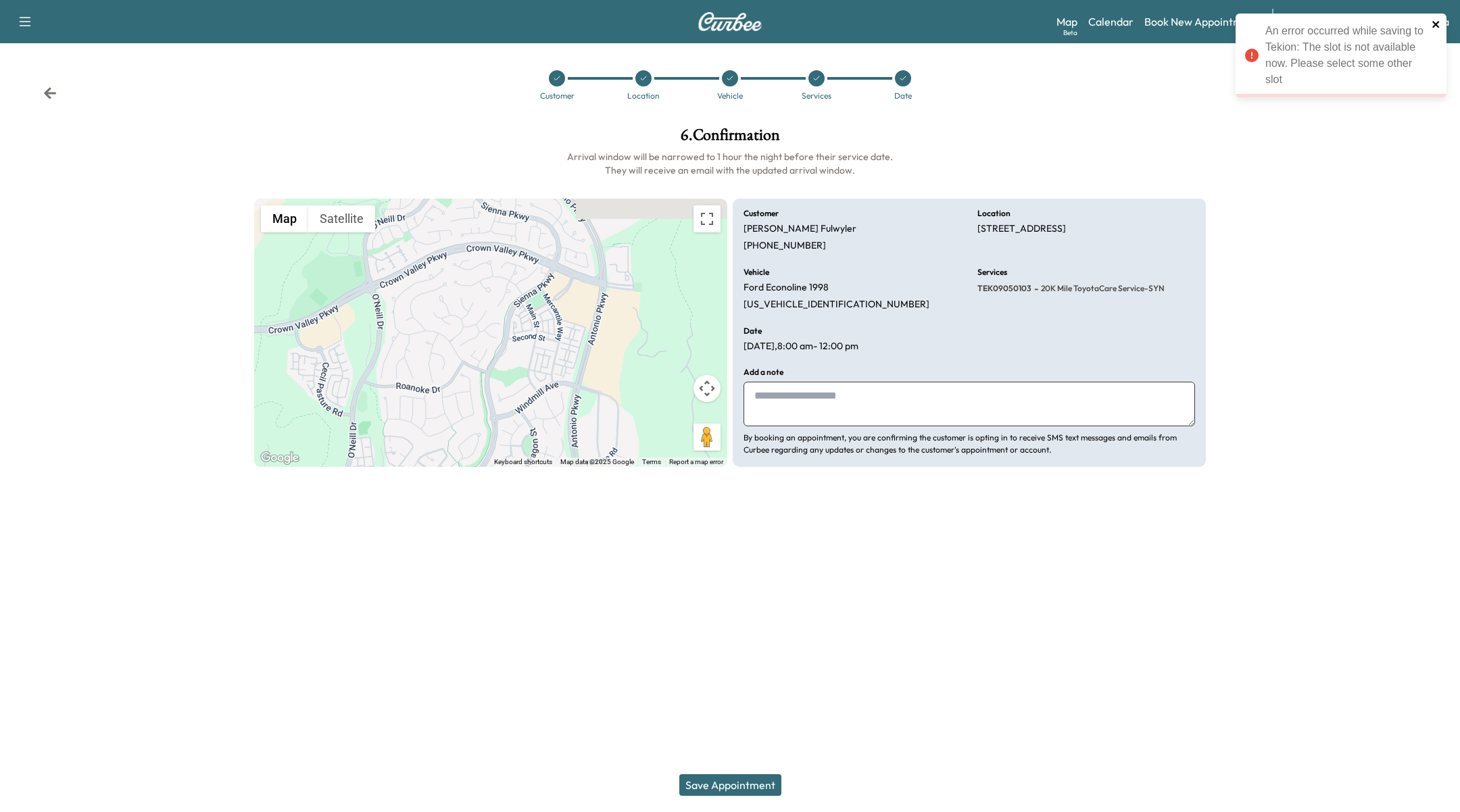
click at [1021, 25] on icon "close" at bounding box center [1437, 24] width 9 height 11
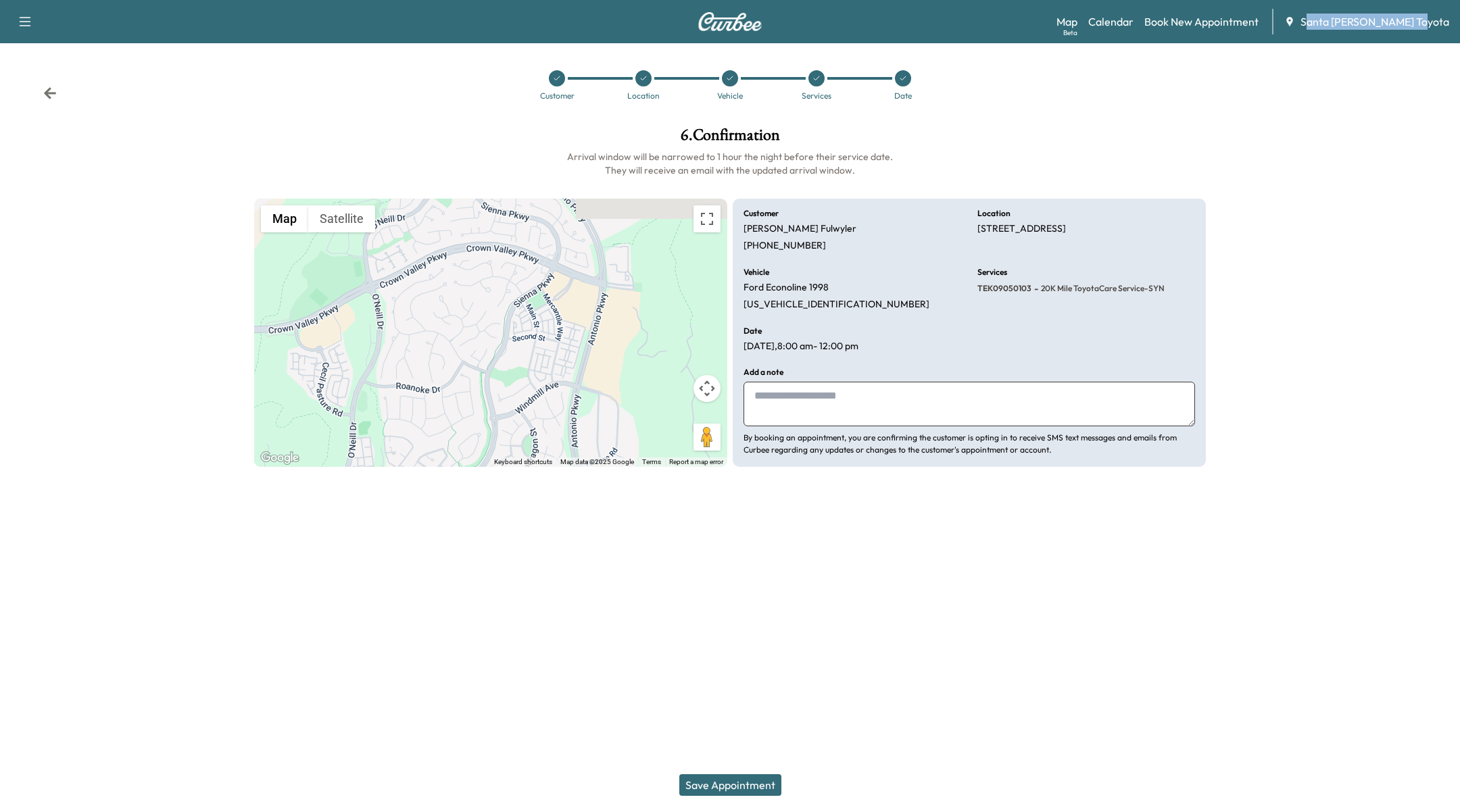
drag, startPoint x: 1337, startPoint y: 22, endPoint x: 1376, endPoint y: 31, distance: 40.0
click at [1021, 32] on div "Map Beta Calendar Book New Appointment Santa Margarita Toyota" at bounding box center [1253, 21] width 393 height 25
click at [1021, 25] on span "Santa Margarita Toyota" at bounding box center [1374, 21] width 149 height 16
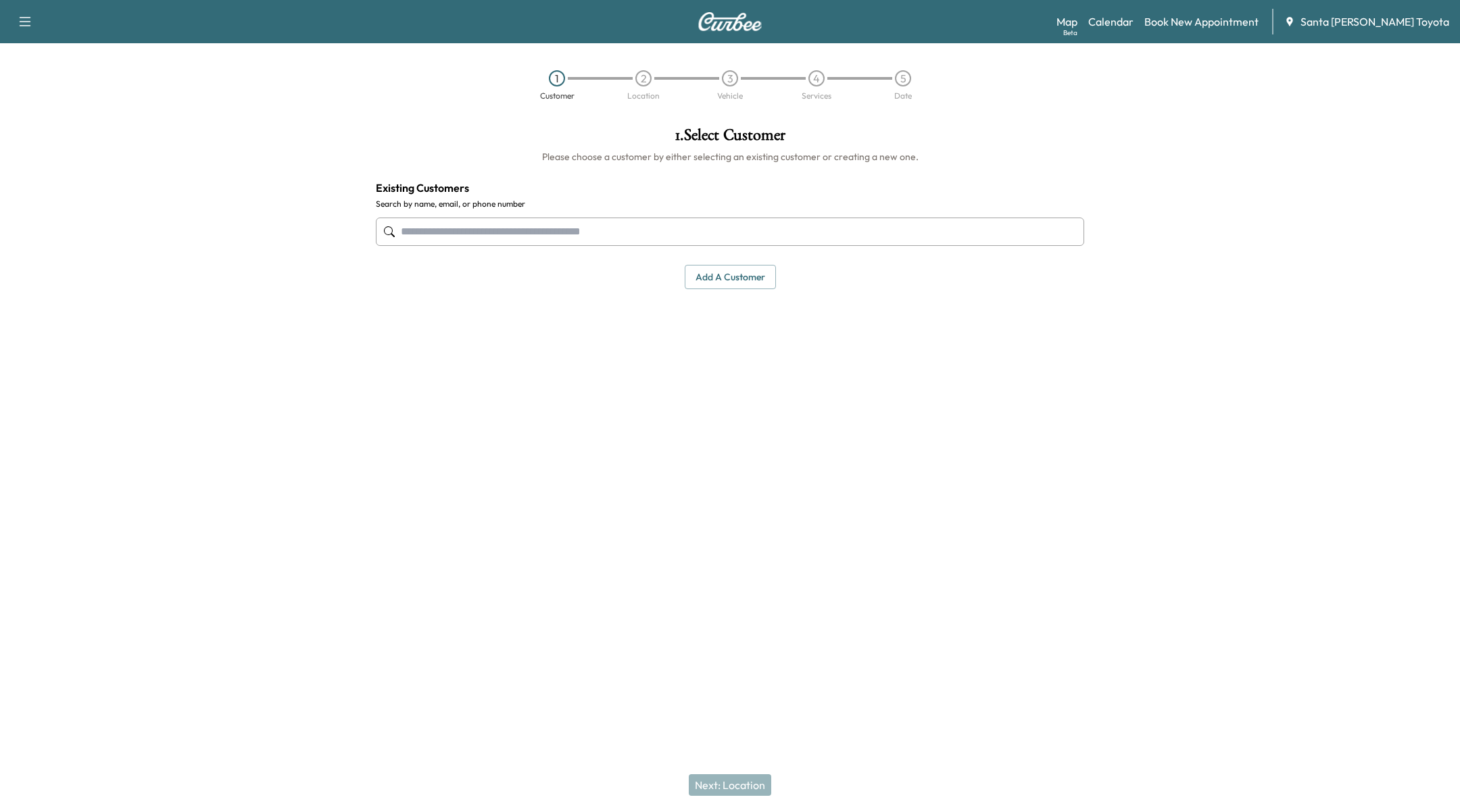
click at [30, 22] on icon "button" at bounding box center [24, 21] width 16 height 16
click at [48, 79] on button "Log Out" at bounding box center [48, 76] width 51 height 22
